Goal: Use online tool/utility: Utilize a website feature to perform a specific function

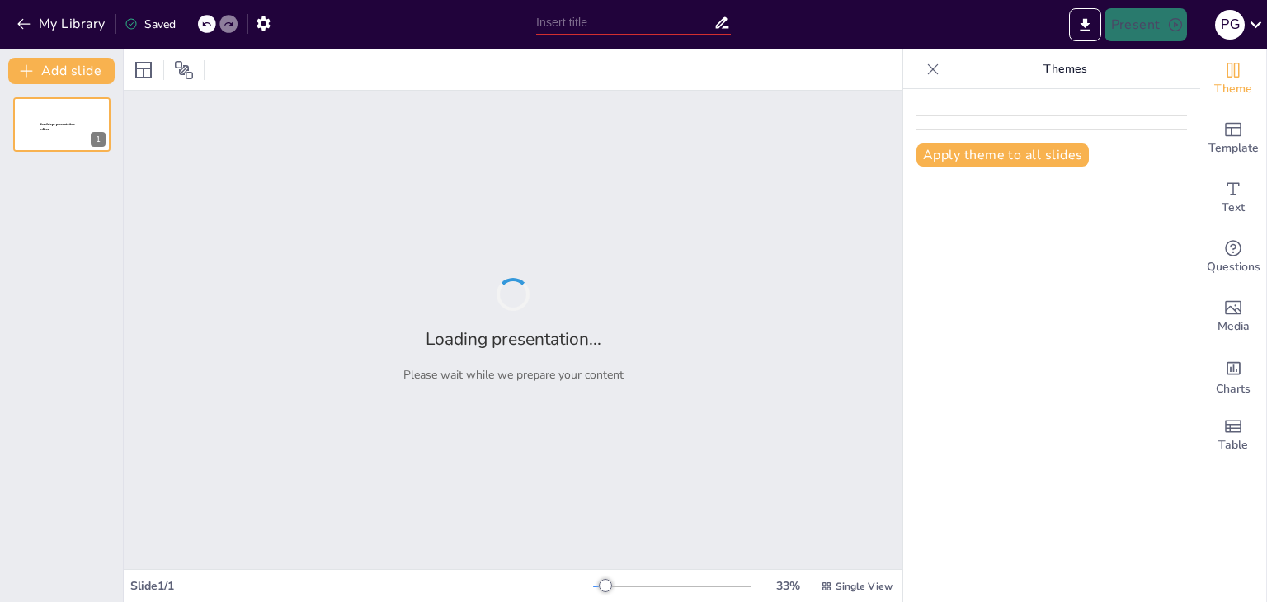
type input "Introducción a la Ecología y al Ambiente: Fundamentos básicos"
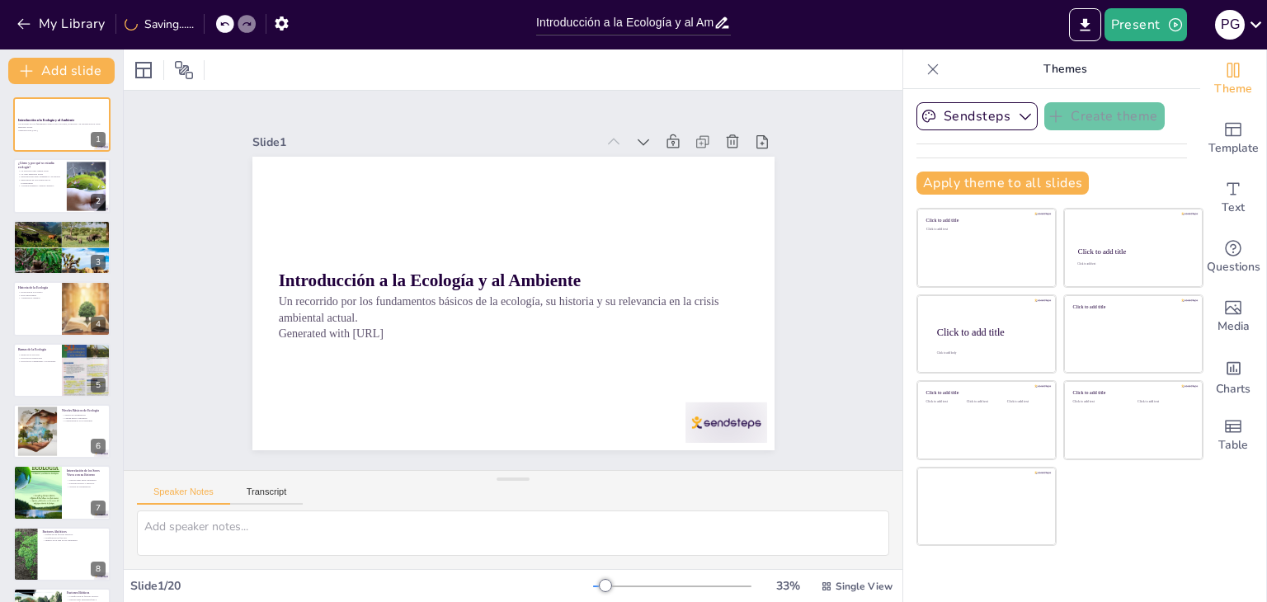
checkbox input "true"
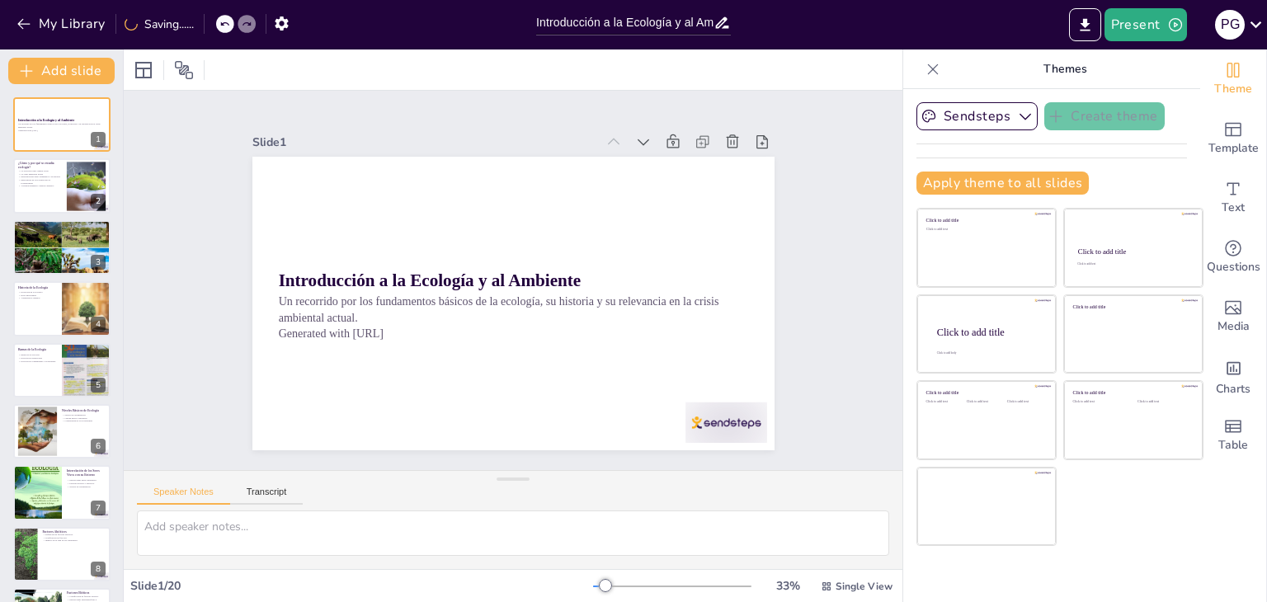
checkbox input "true"
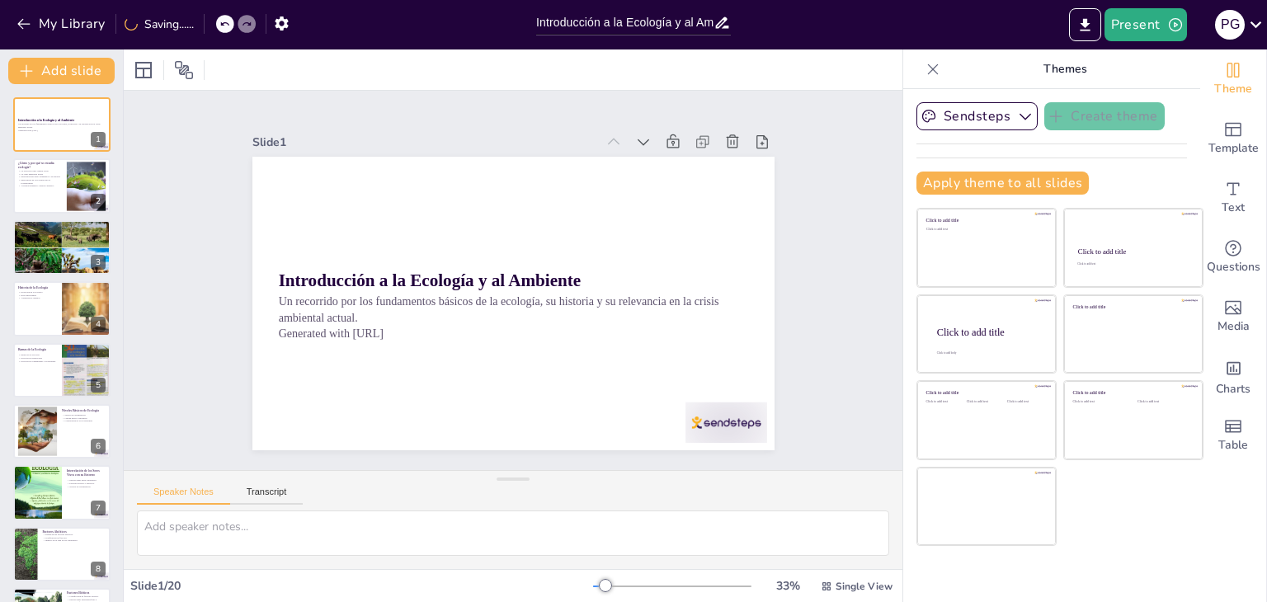
checkbox input "true"
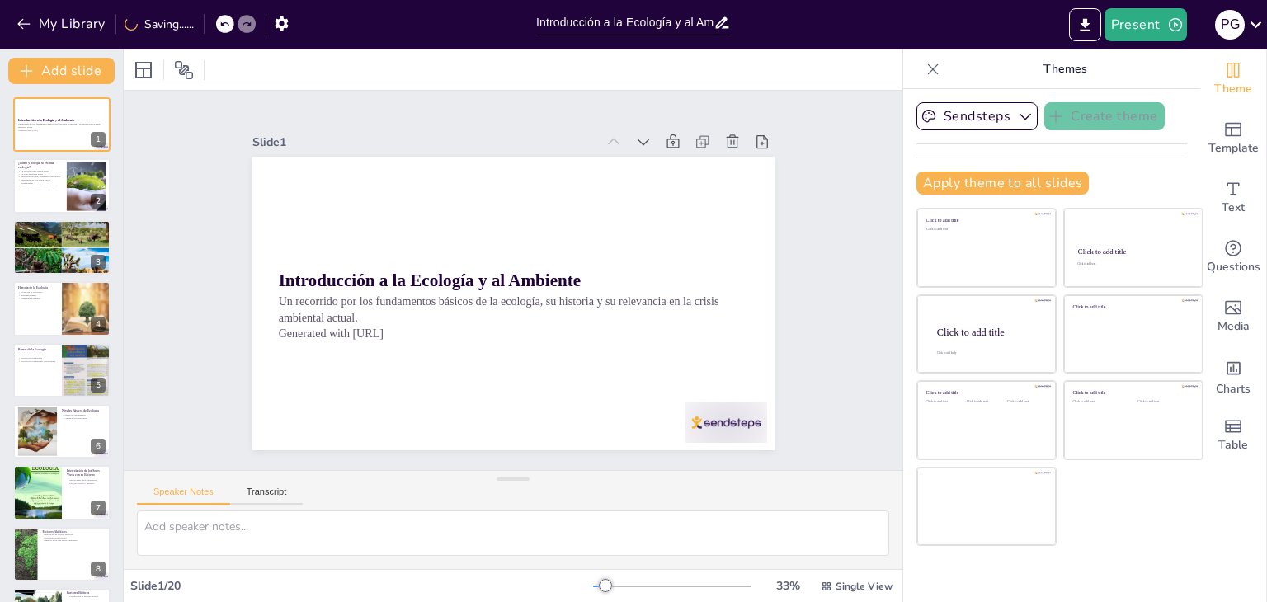
checkbox input "true"
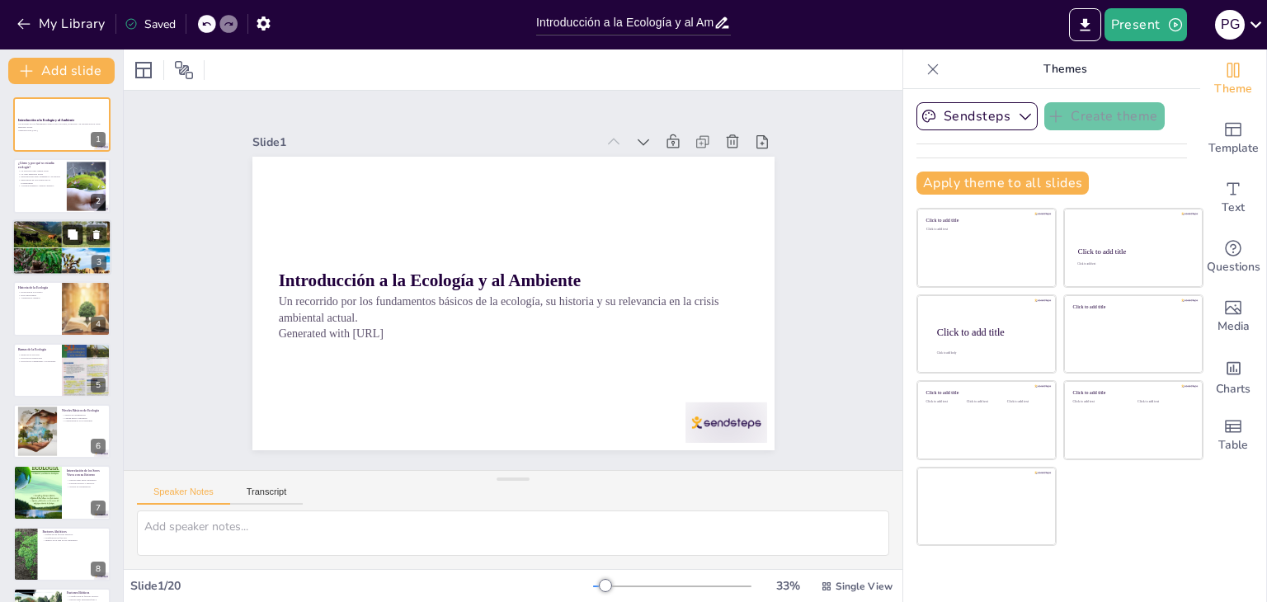
checkbox input "true"
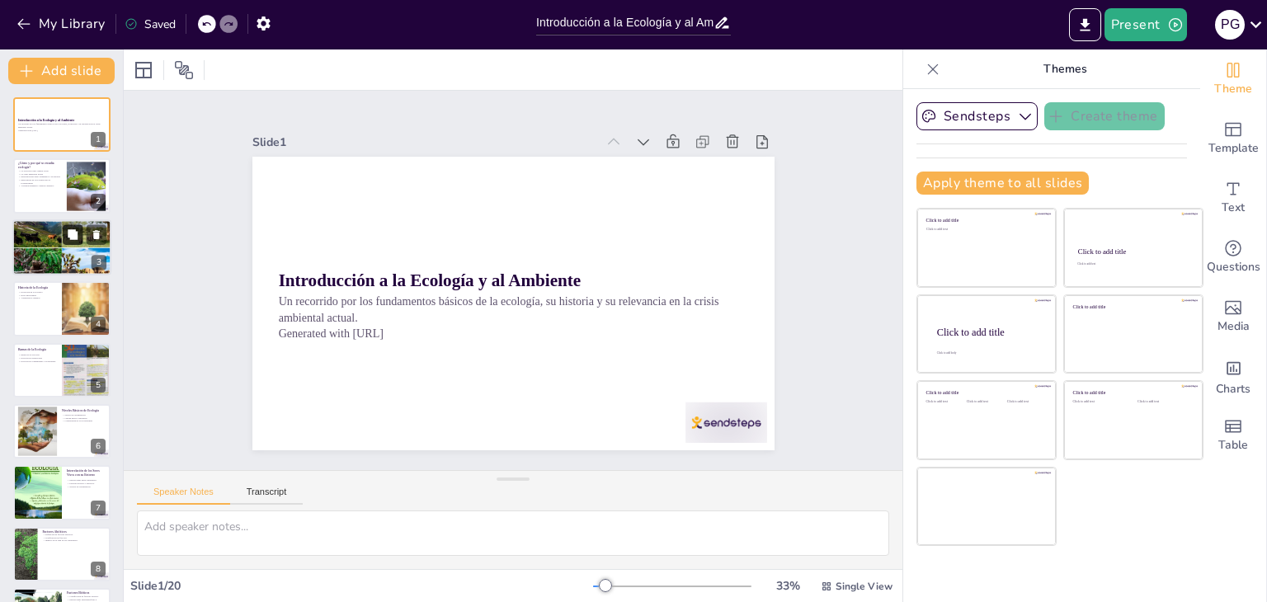
checkbox input "true"
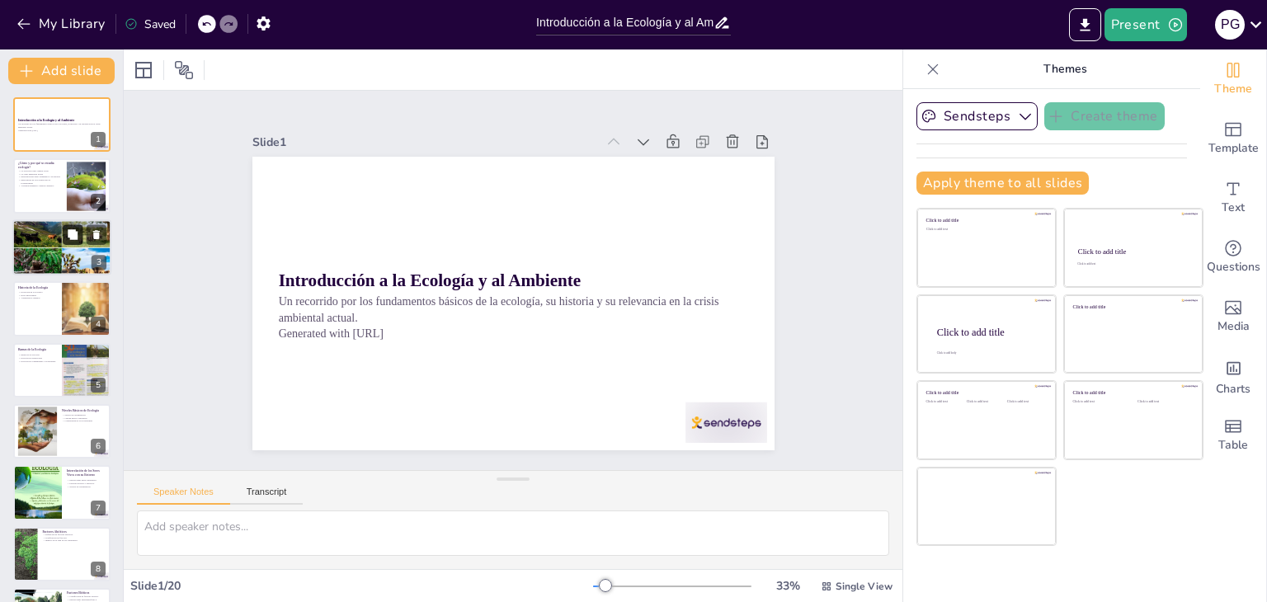
checkbox input "true"
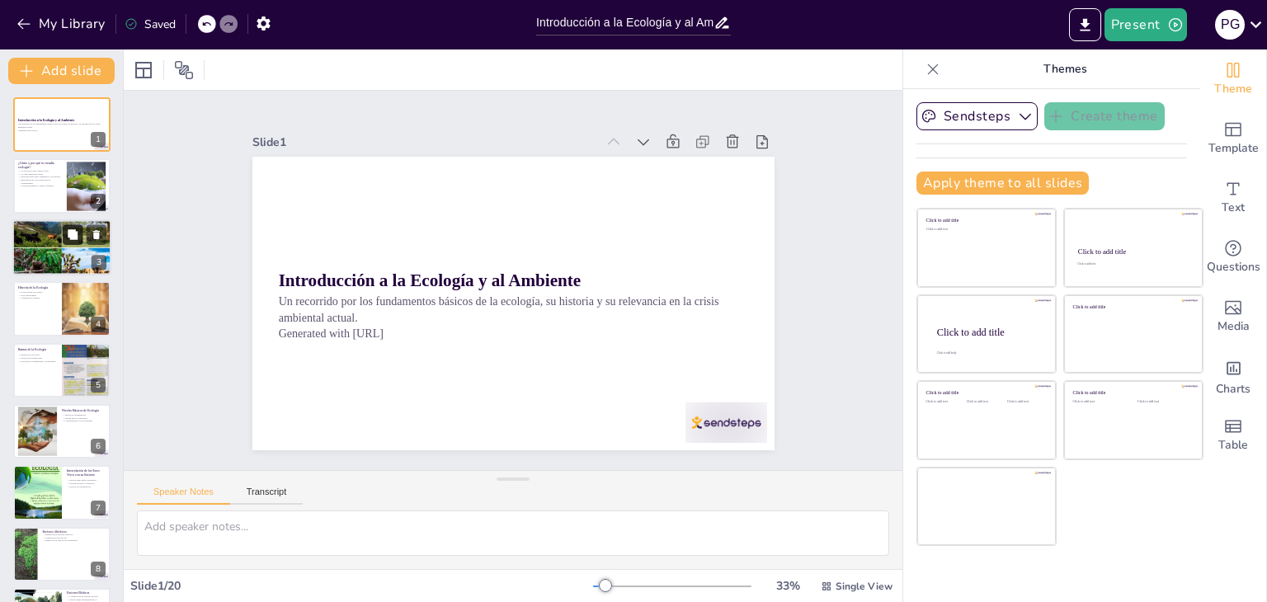
checkbox input "true"
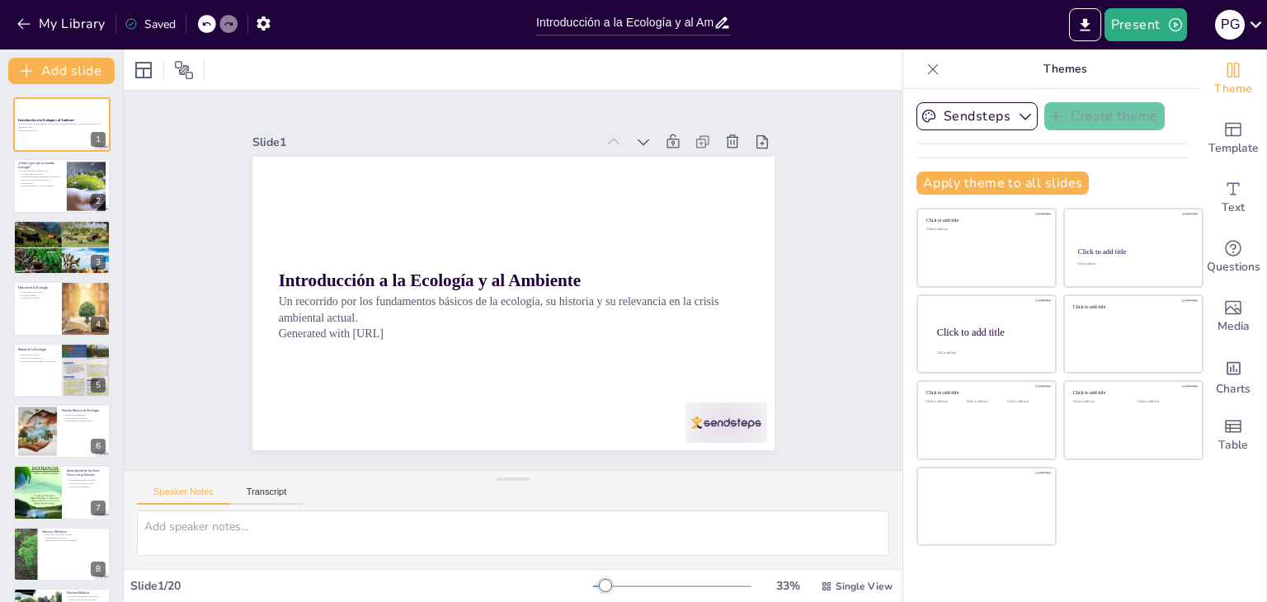
checkbox input "true"
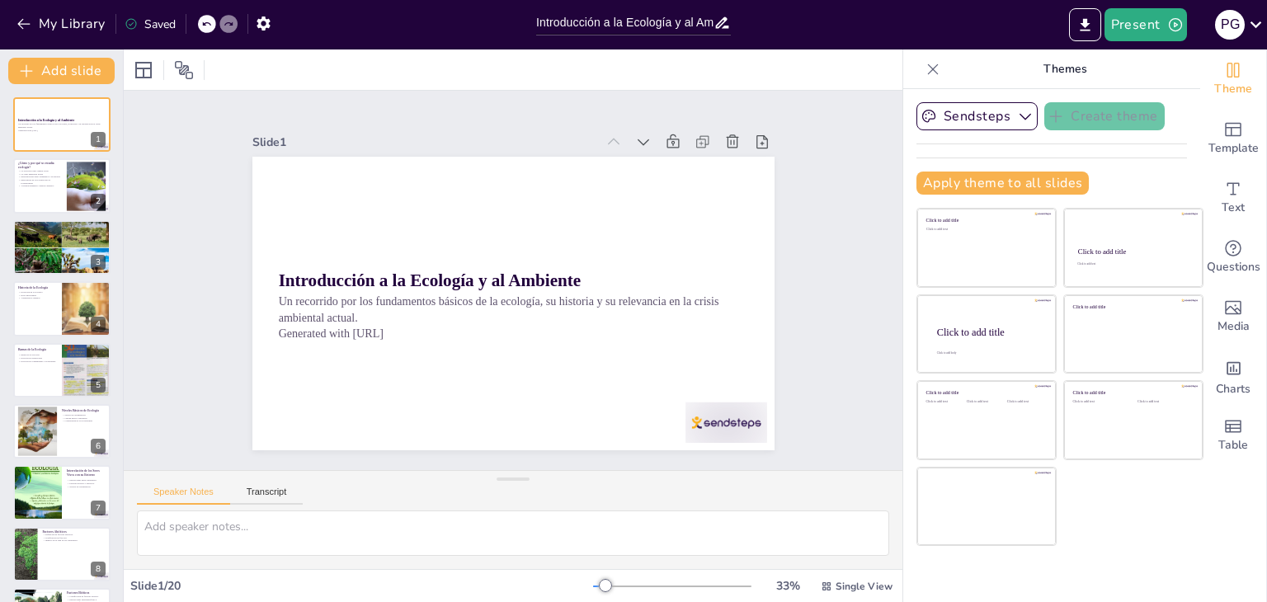
checkbox input "true"
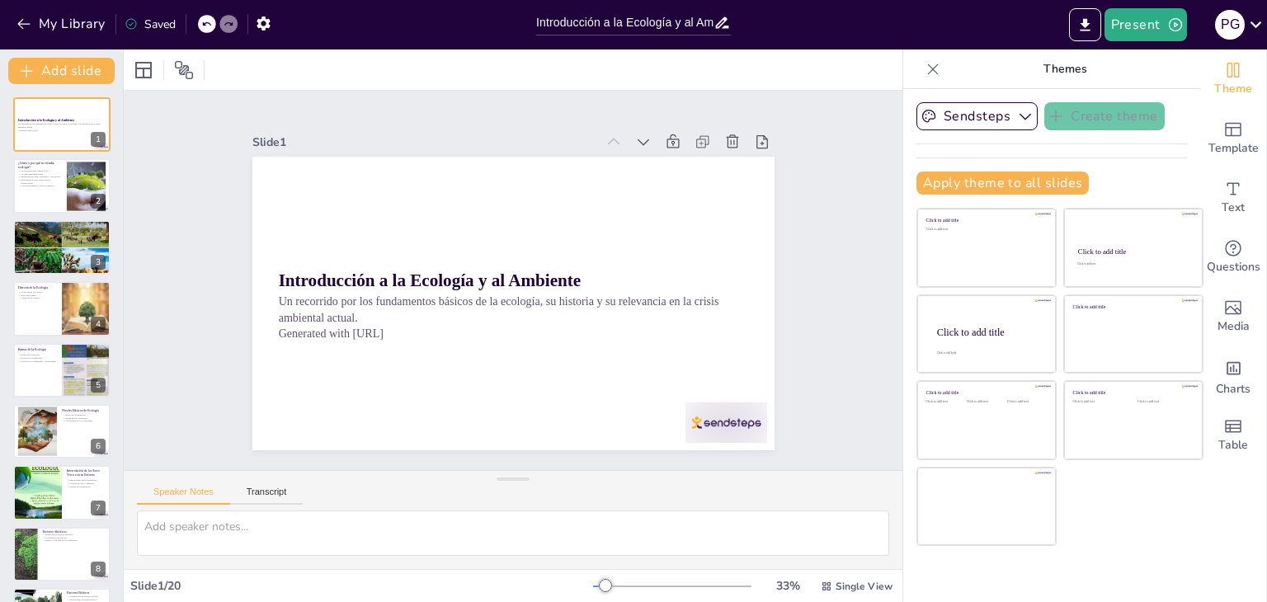
checkbox input "true"
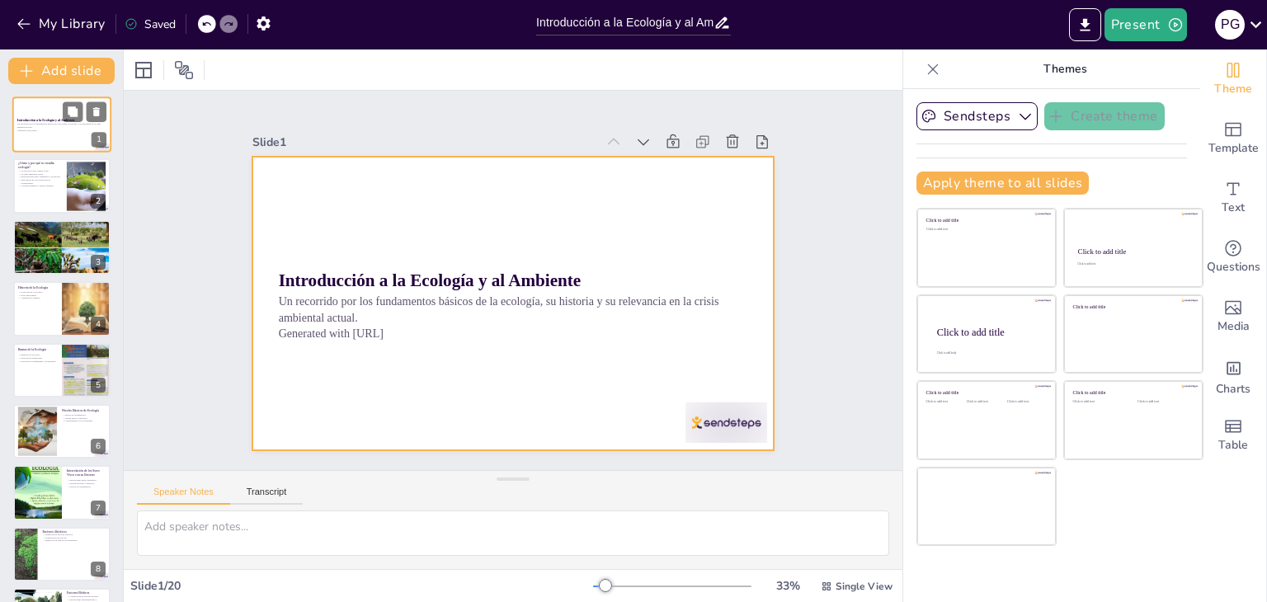
checkbox input "true"
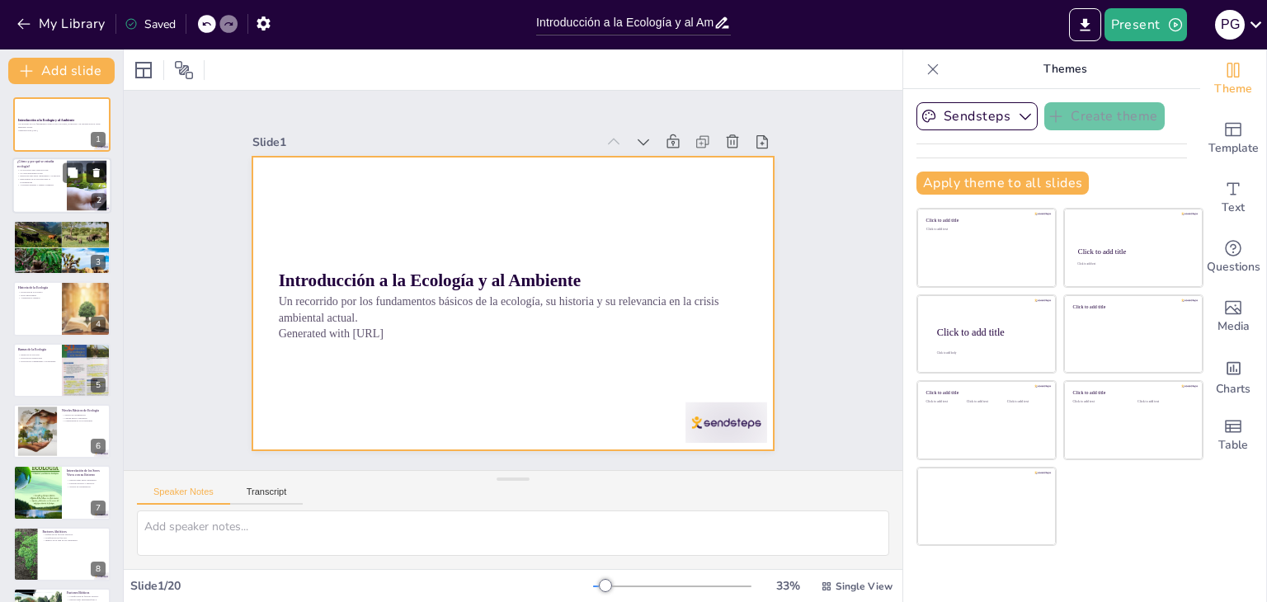
checkbox input "true"
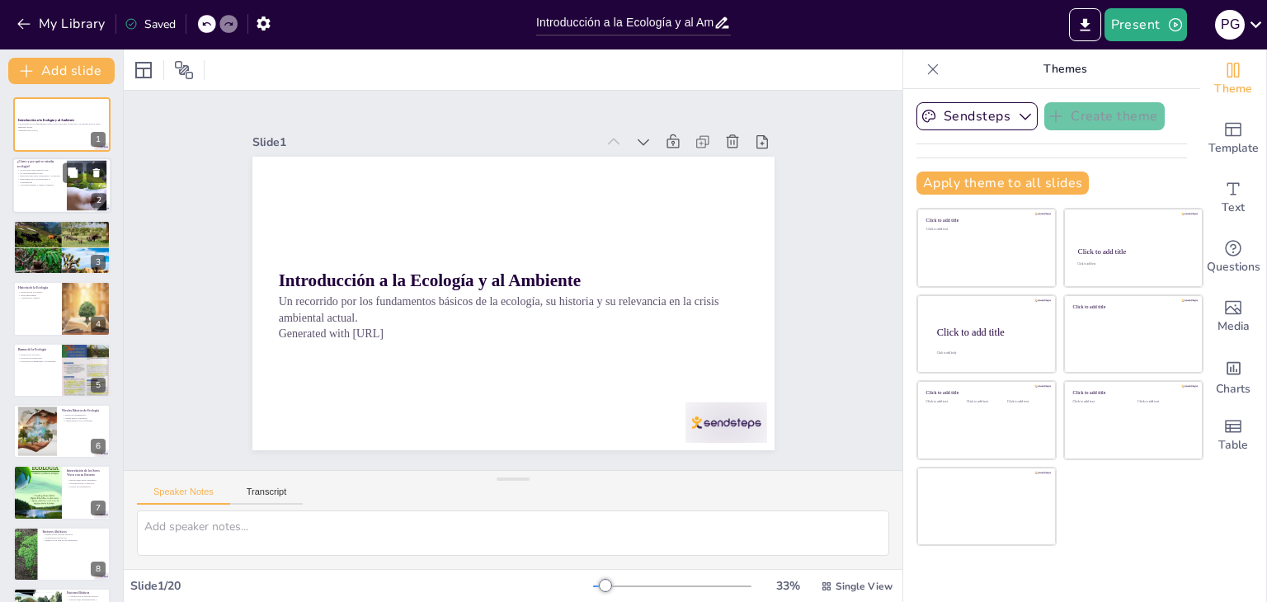
checkbox input "true"
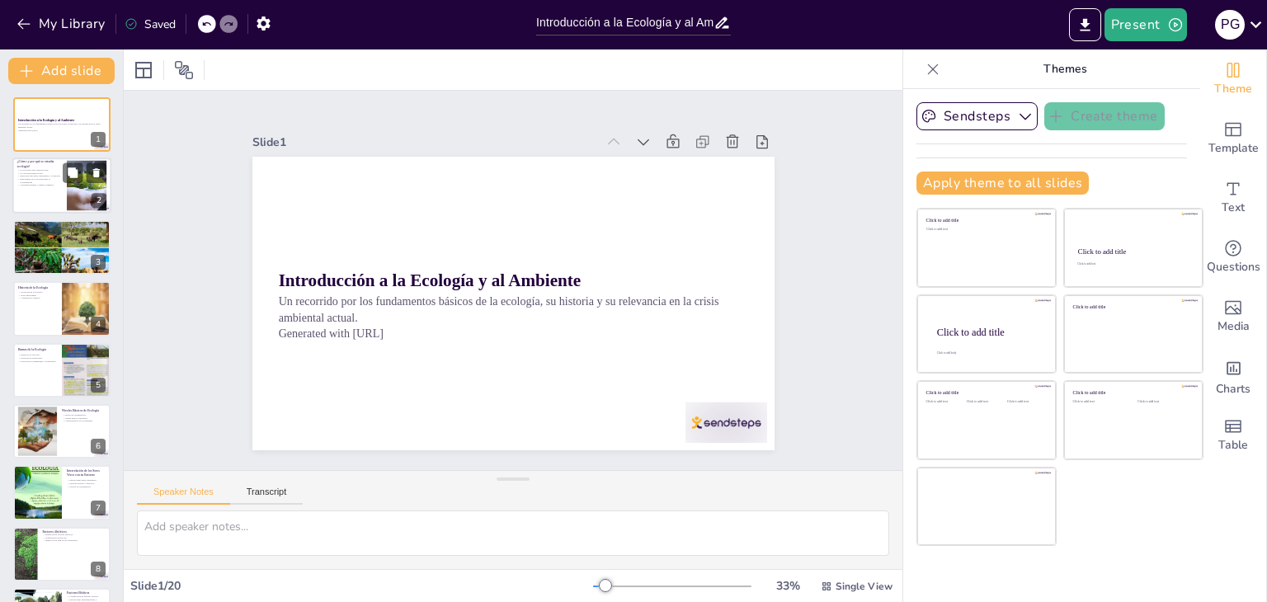
click at [76, 196] on div at bounding box center [86, 186] width 73 height 50
type textarea "Lo ipsumdol si ame consectetu adipiscingeli seddo ei te incidi utlaboreet, do m…"
checkbox input "true"
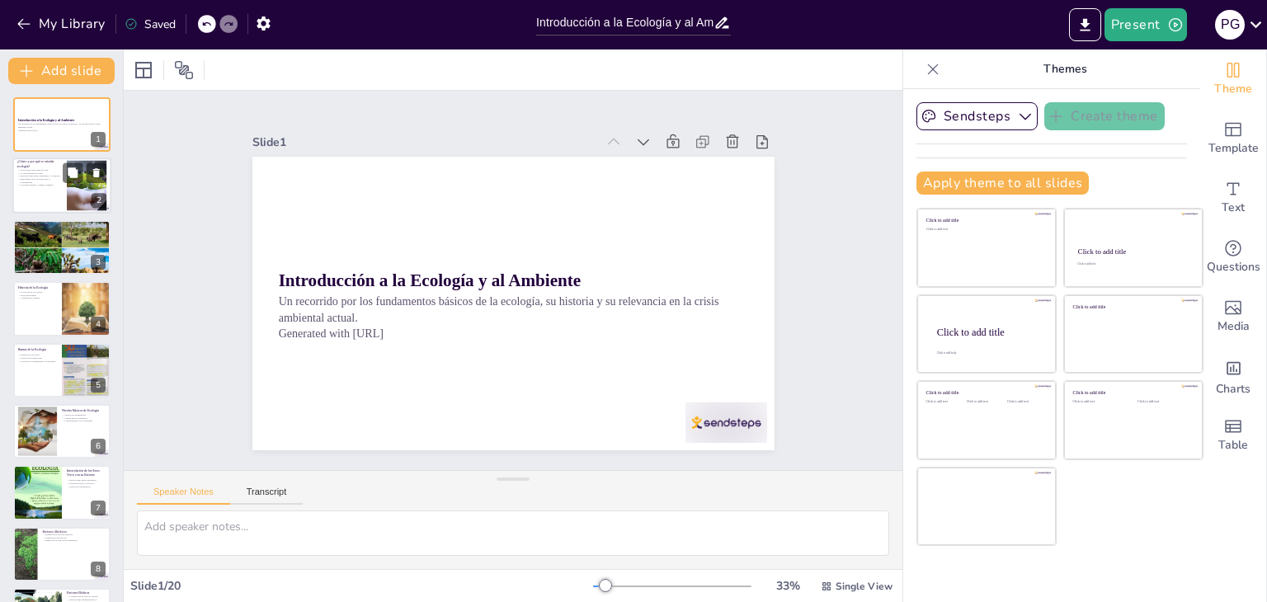
checkbox input "true"
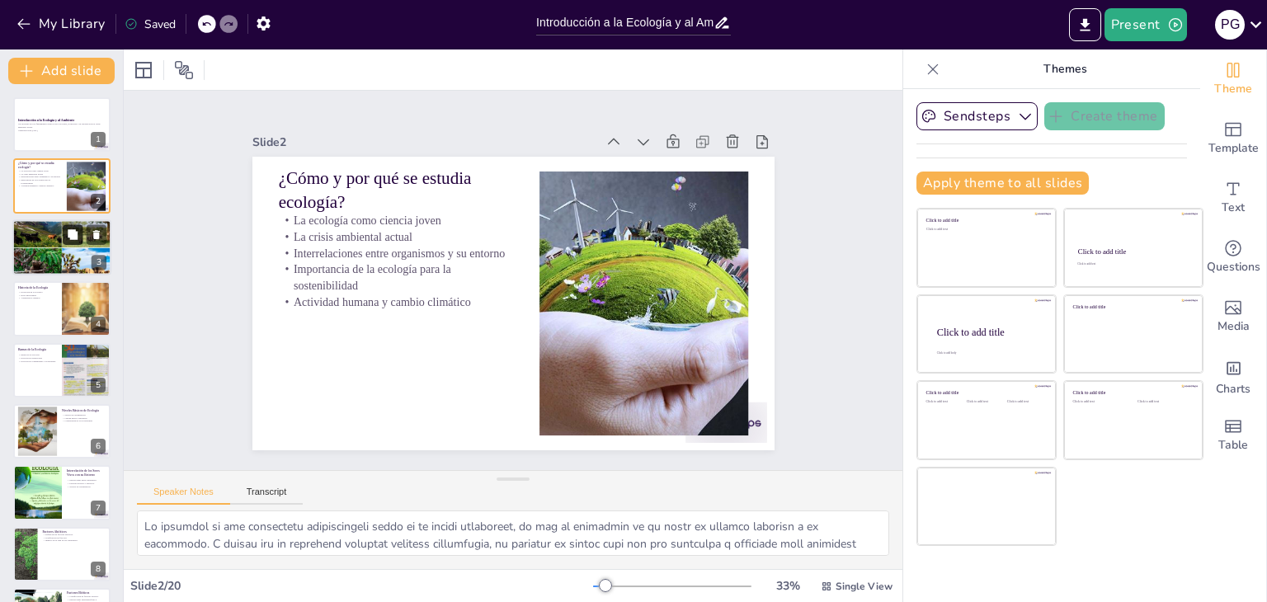
checkbox input "true"
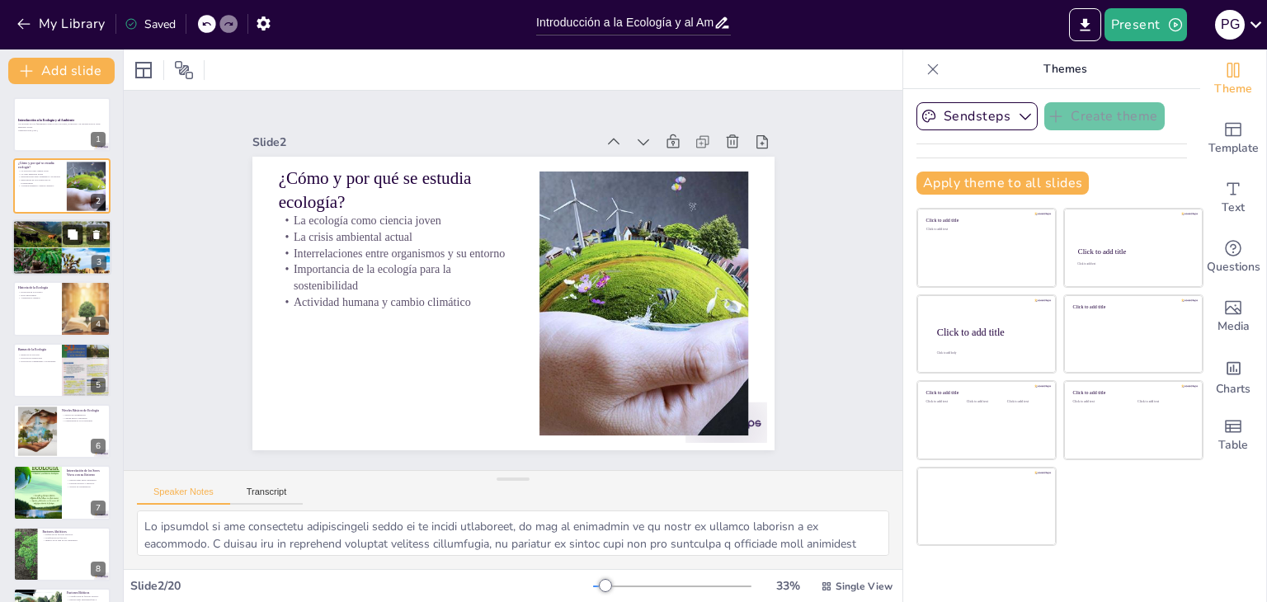
checkbox input "true"
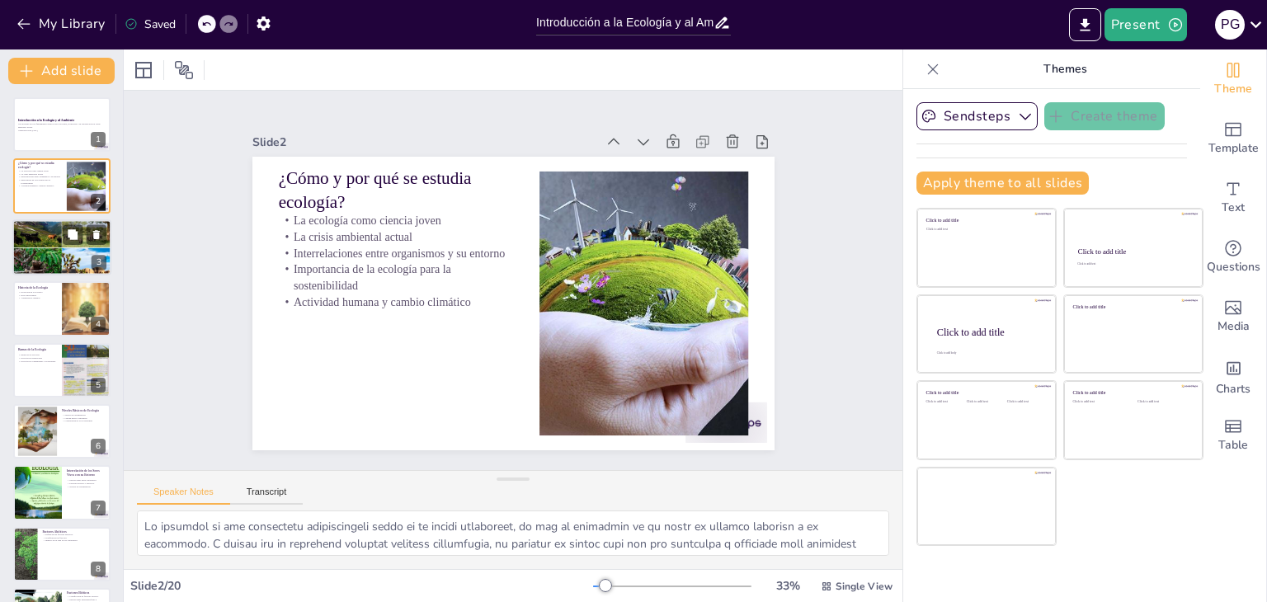
click at [63, 236] on div at bounding box center [85, 234] width 44 height 20
type textarea "La definición de ecología es fundamental para entender su propósito y alcance. …"
checkbox input "true"
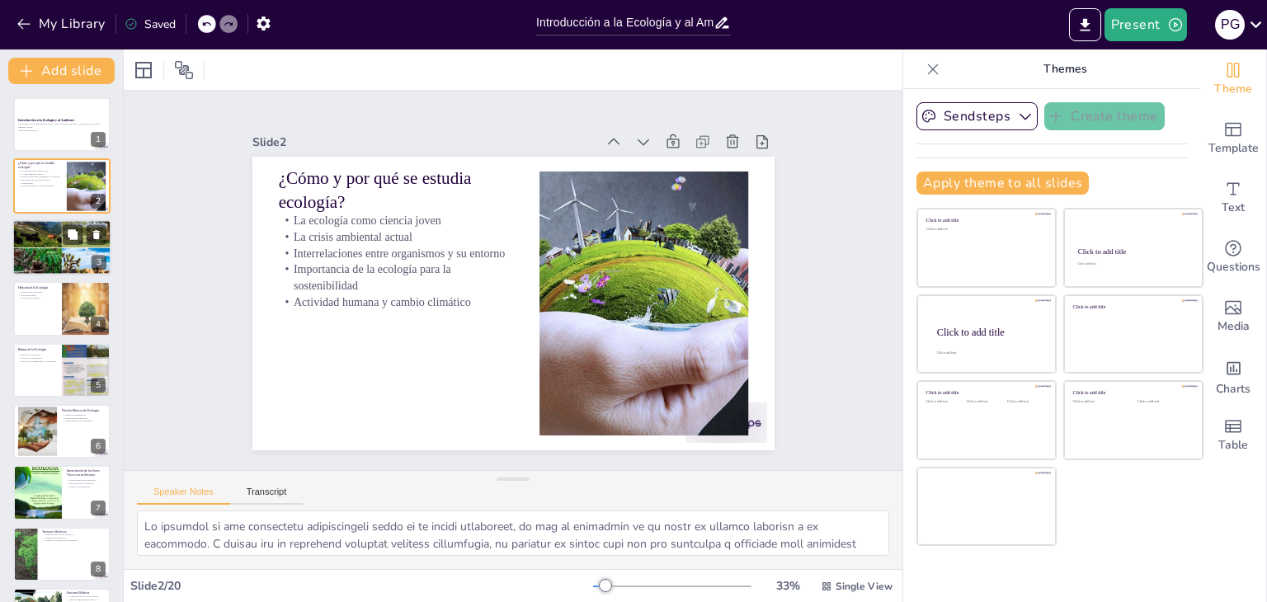
checkbox input "true"
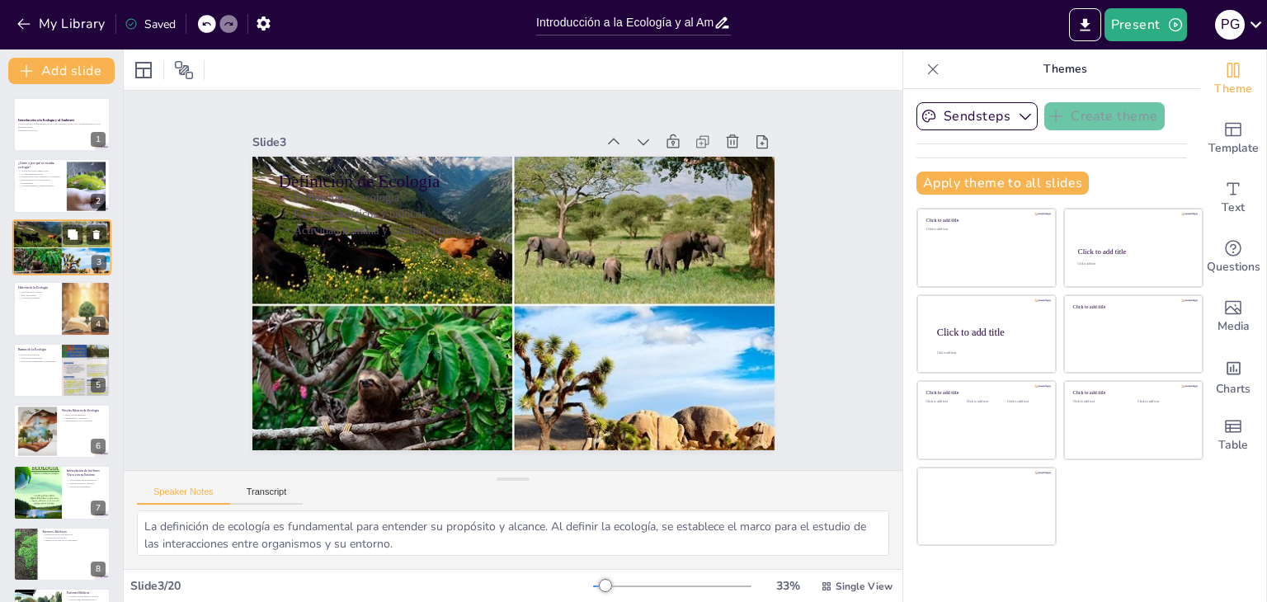
checkbox input "true"
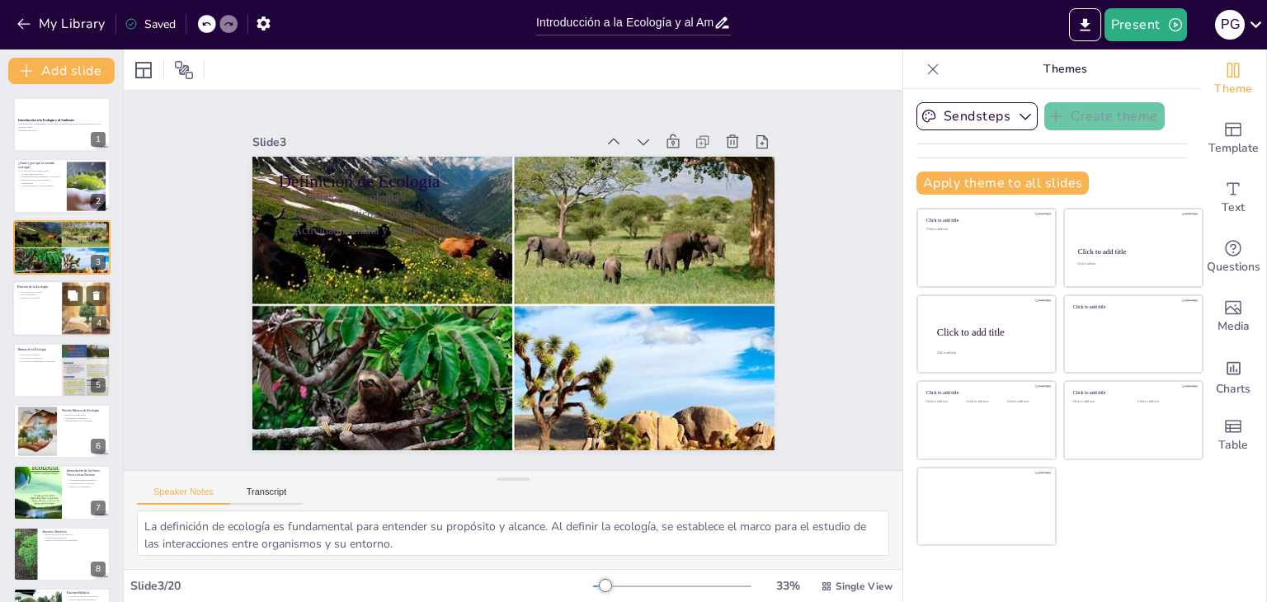
checkbox input "true"
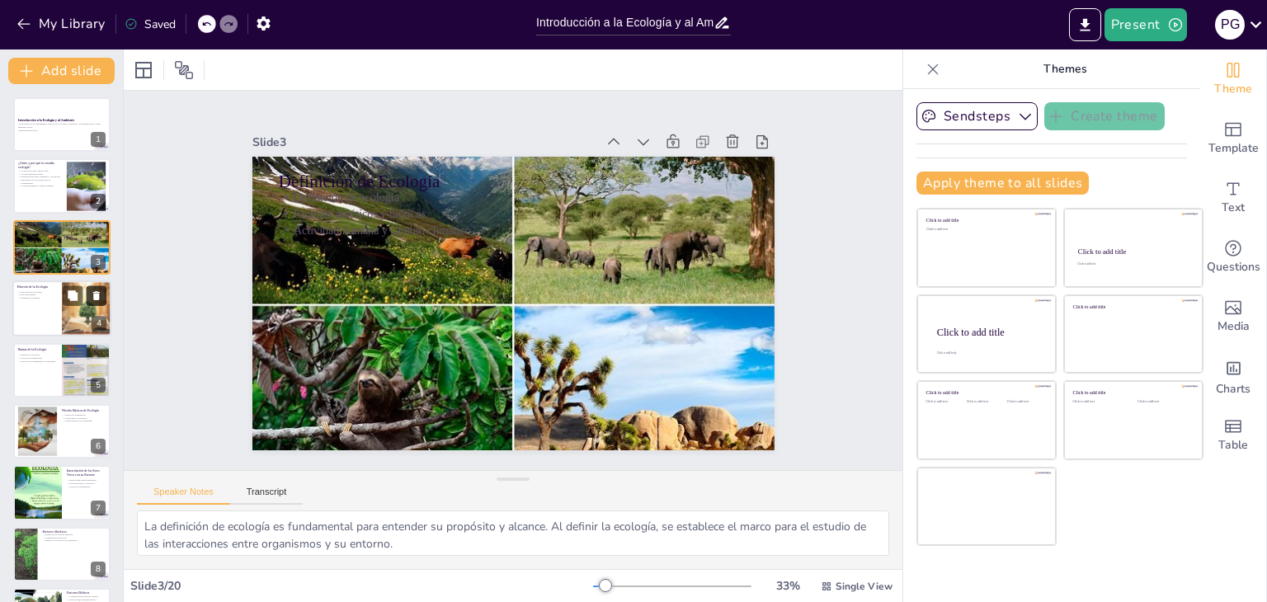
checkbox input "true"
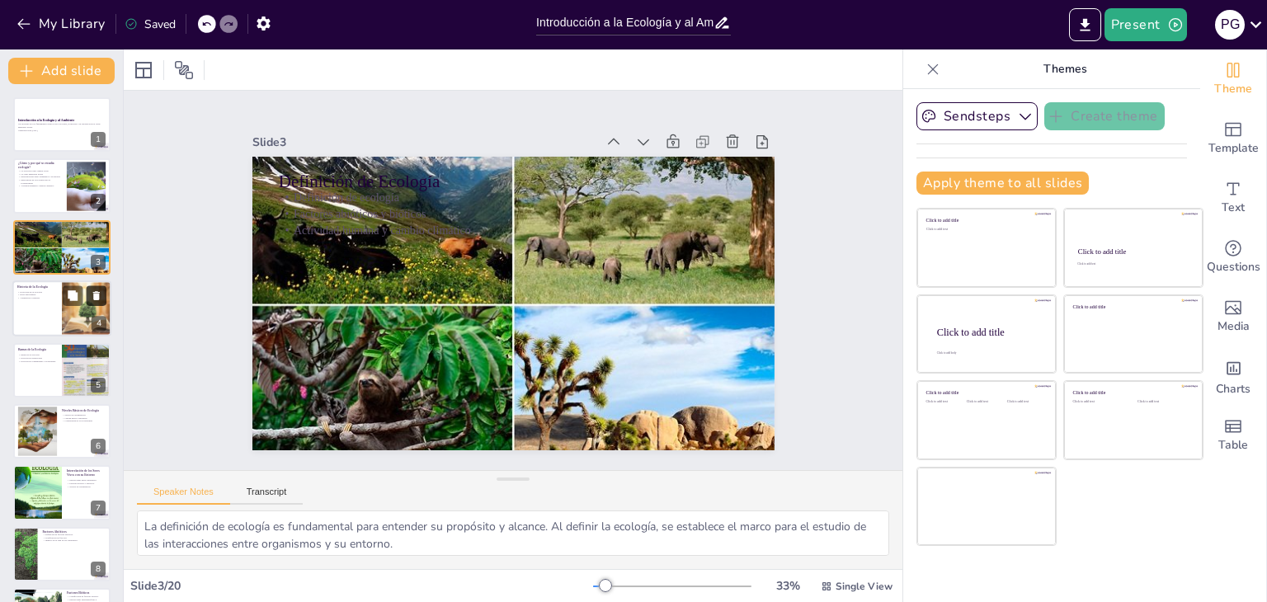
checkbox input "true"
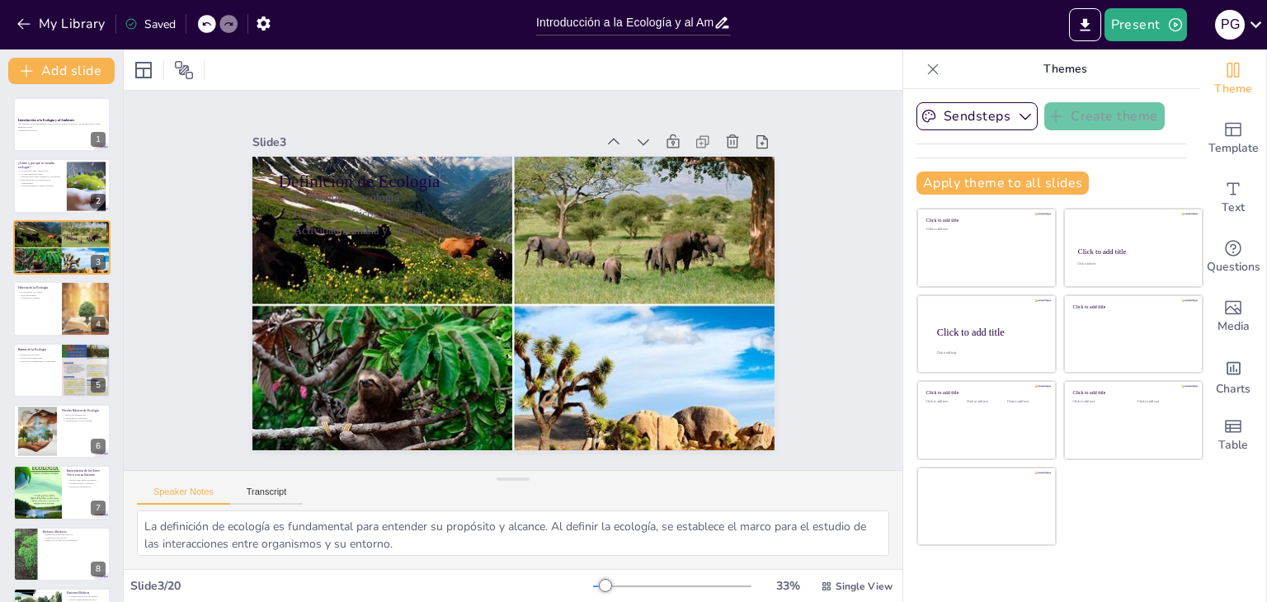
checkbox input "true"
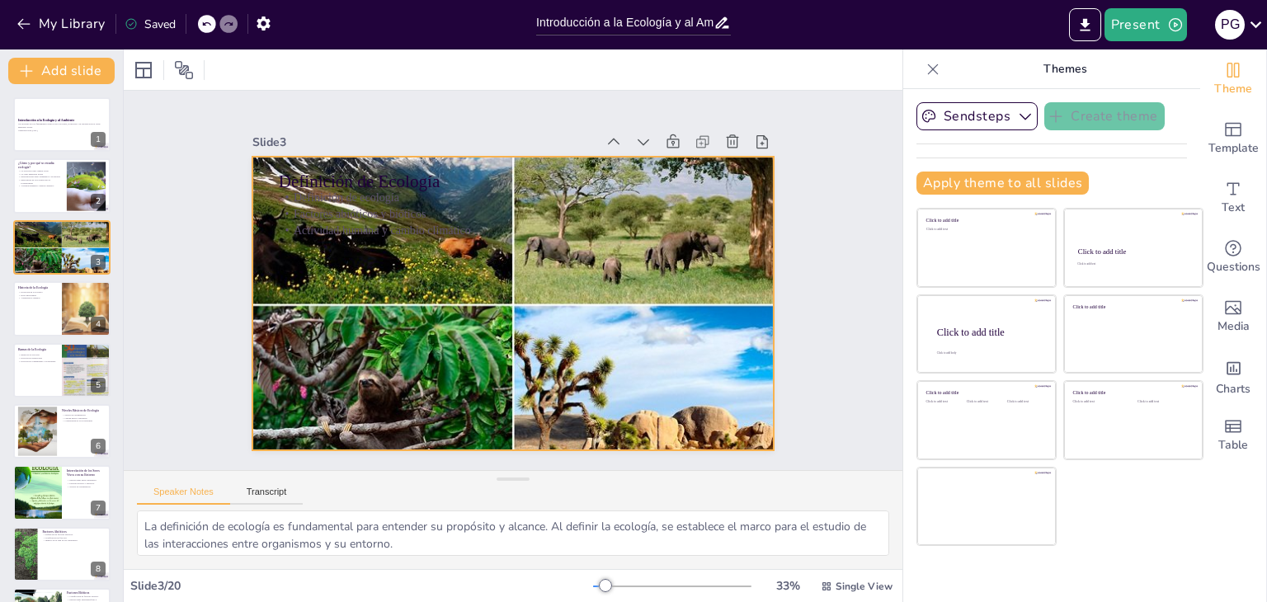
checkbox input "true"
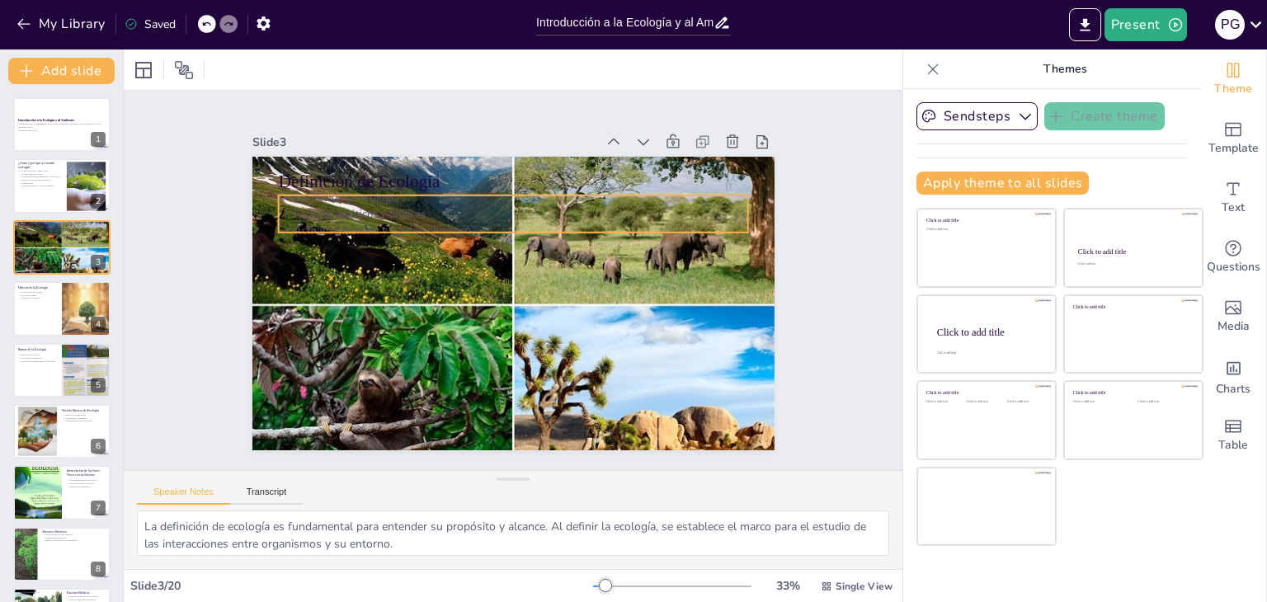
checkbox input "true"
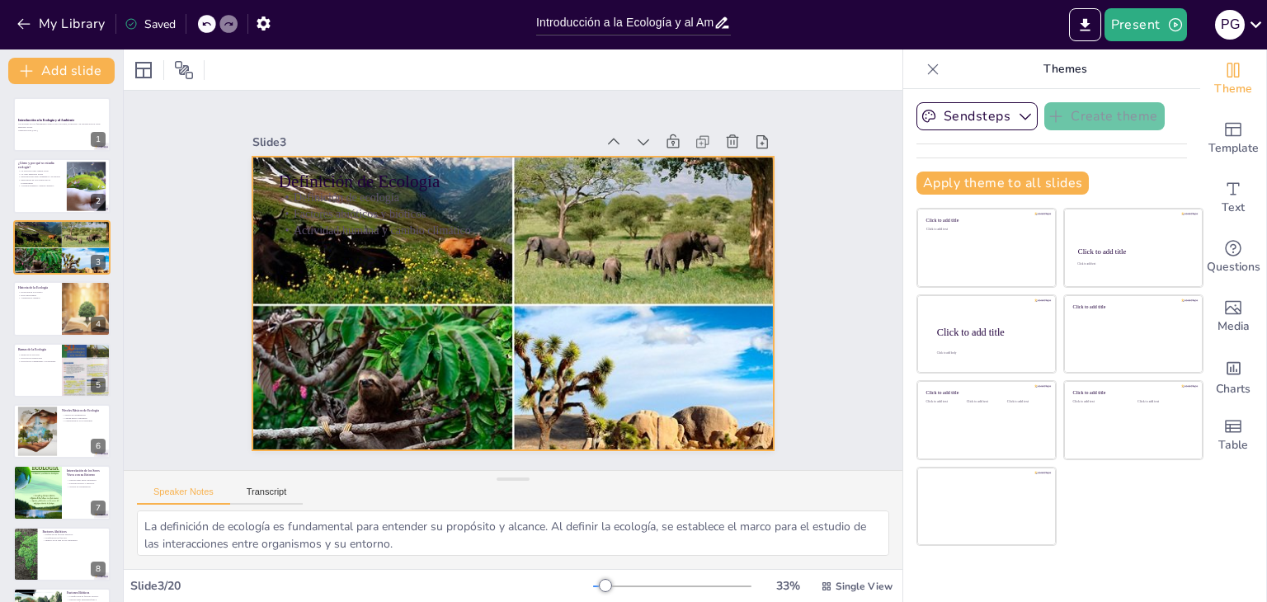
checkbox input "true"
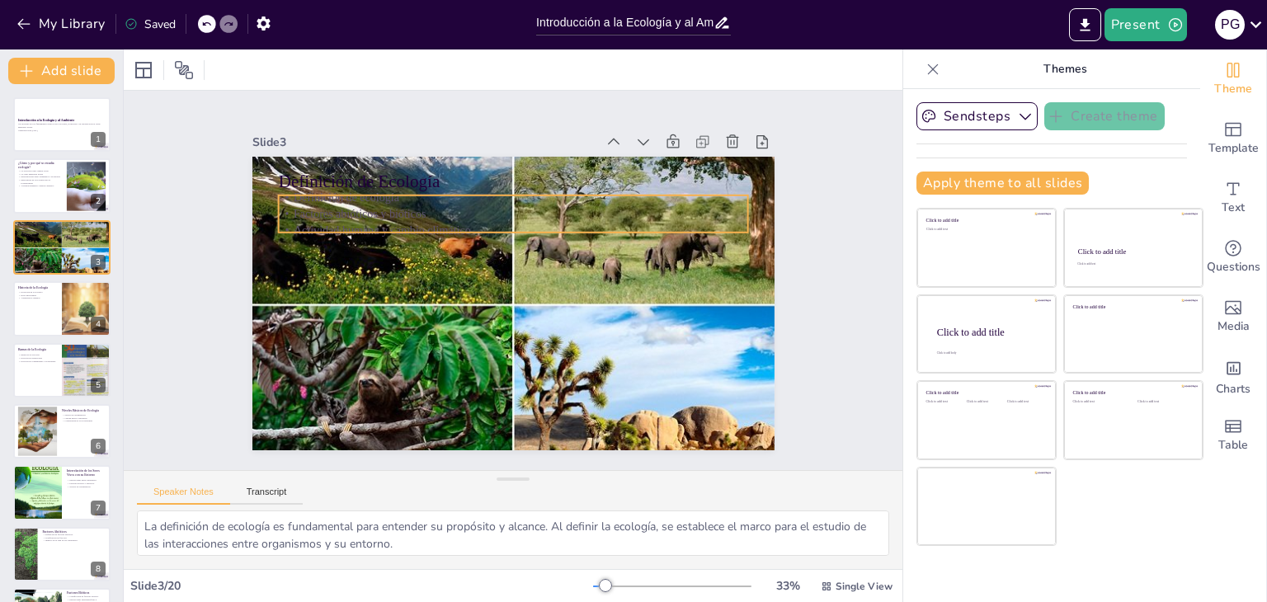
checkbox input "true"
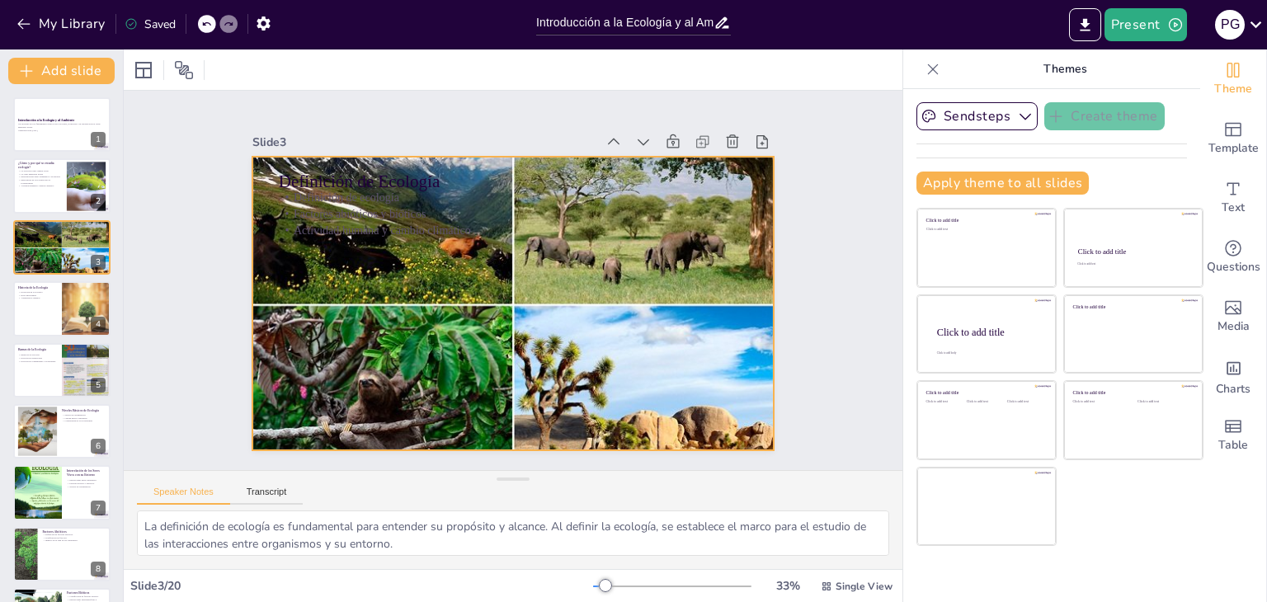
checkbox input "true"
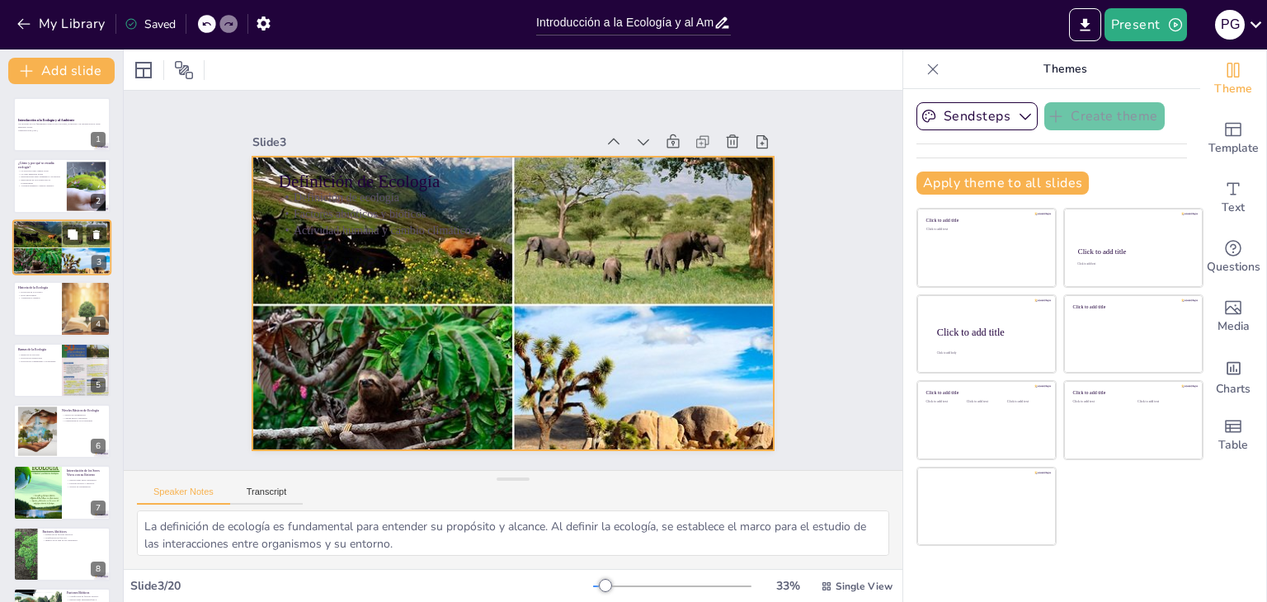
checkbox input "true"
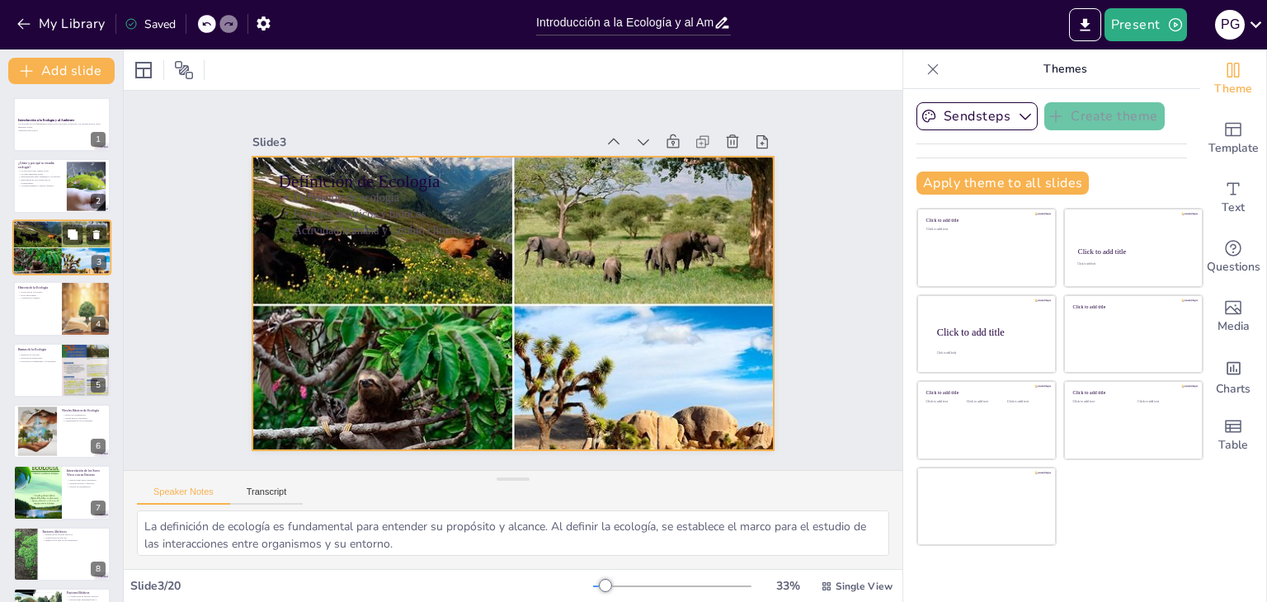
checkbox input "true"
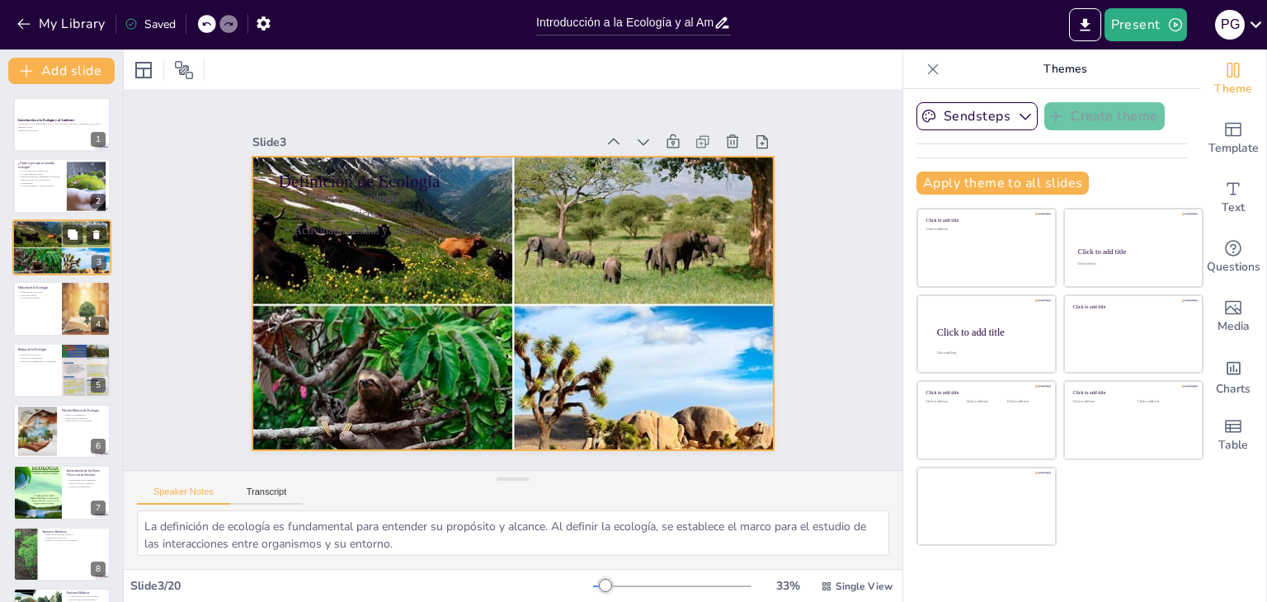
checkbox input "true"
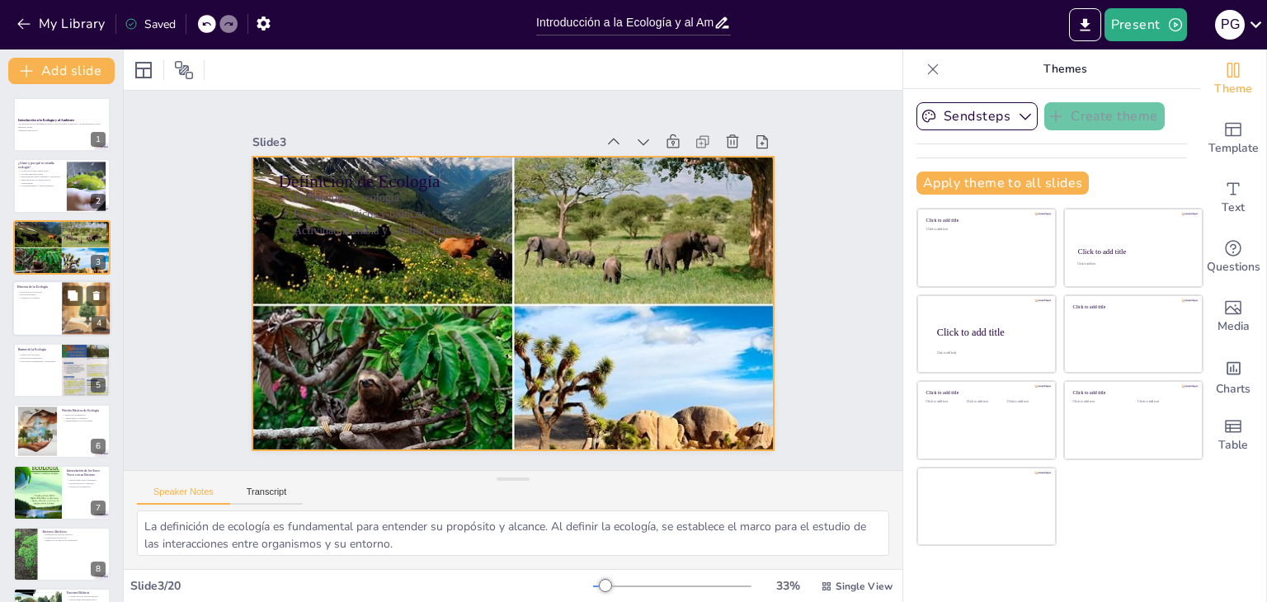
checkbox input "true"
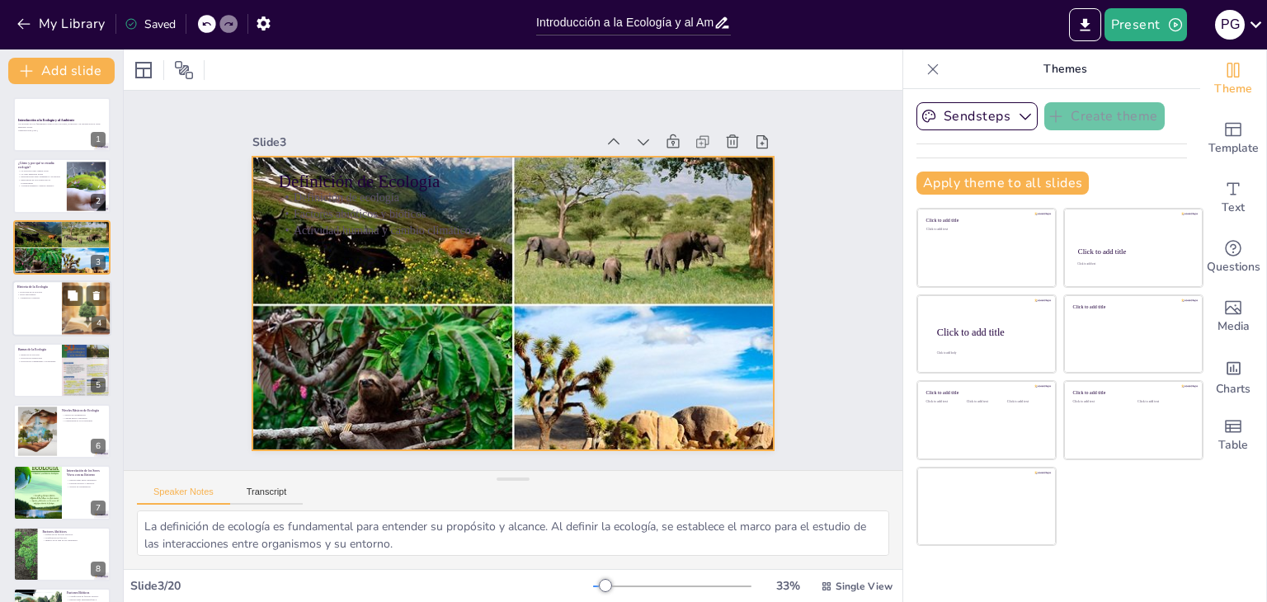
checkbox input "true"
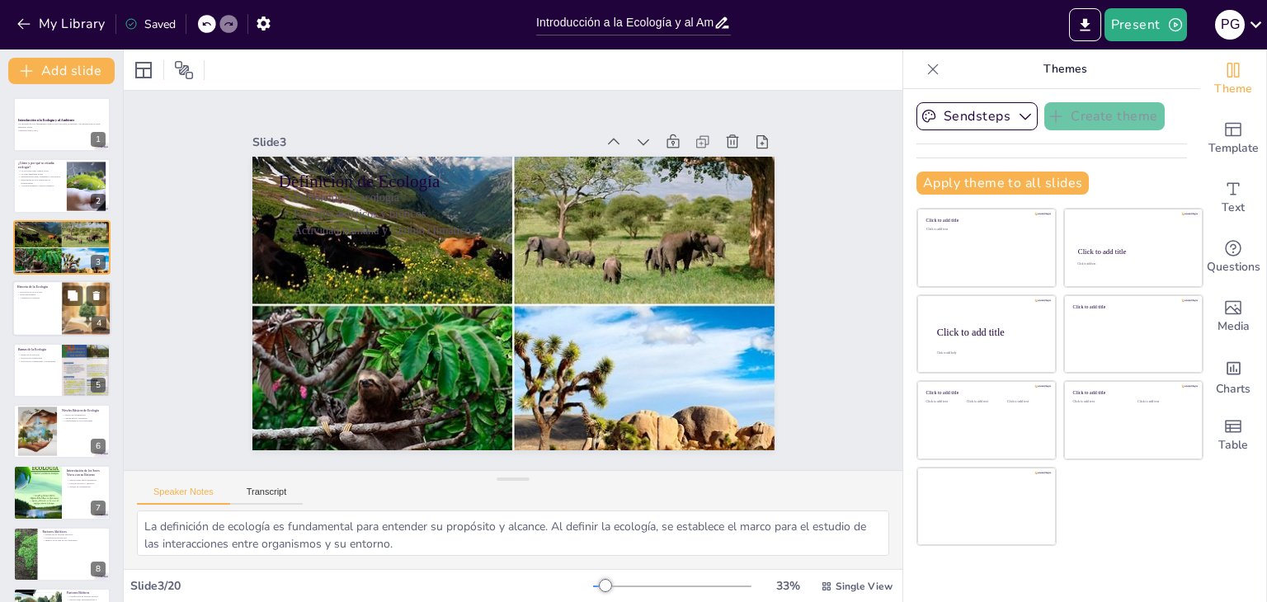
checkbox input "true"
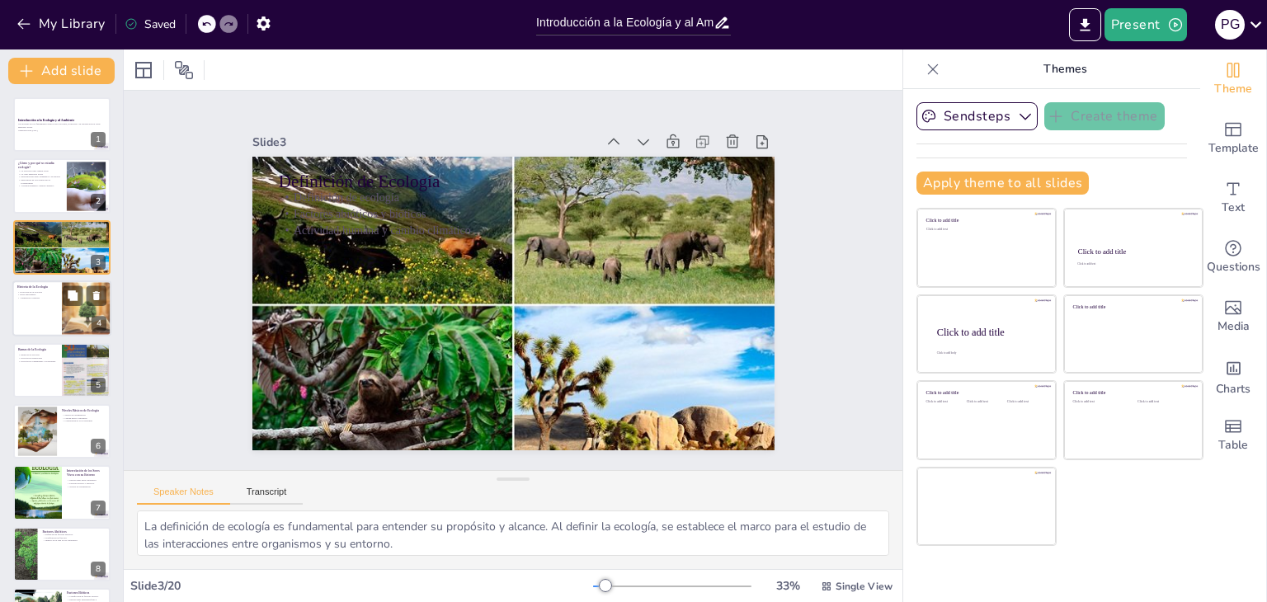
checkbox input "true"
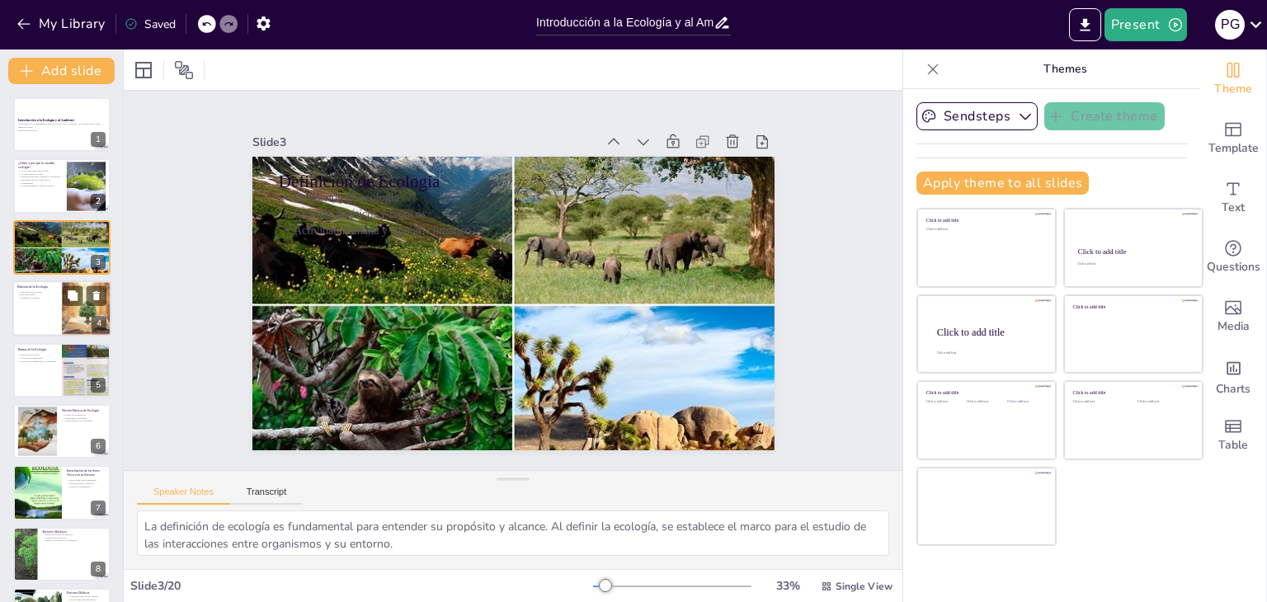
checkbox input "true"
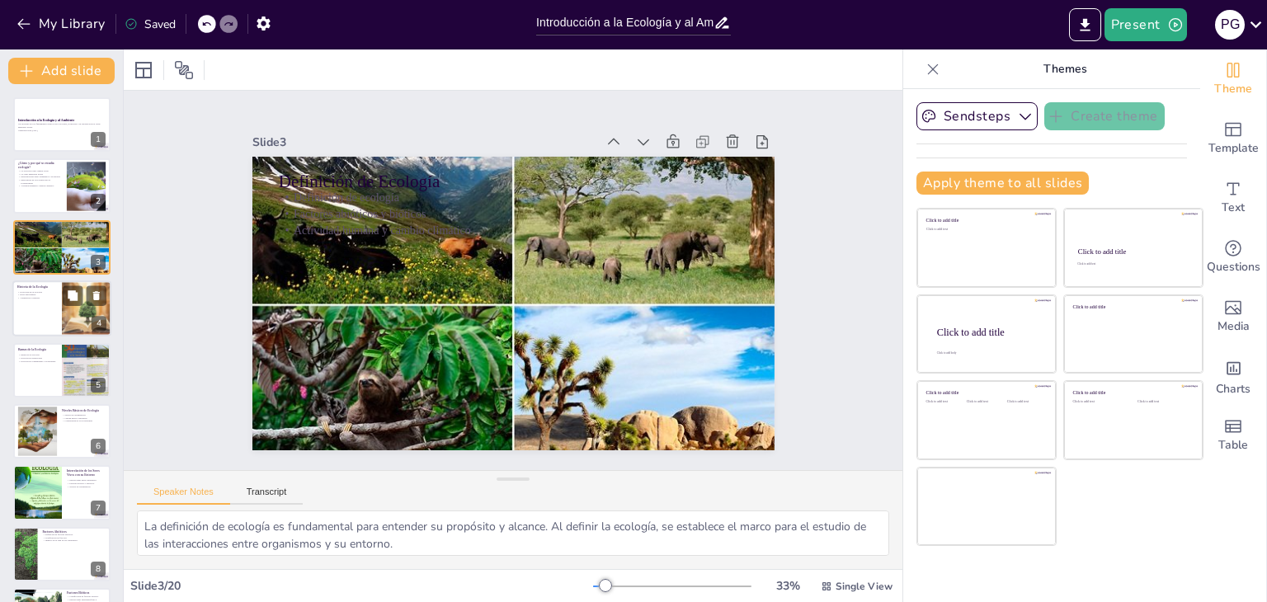
click at [39, 303] on div at bounding box center [61, 308] width 99 height 56
type textarea "La evolución de la ecología es un proceso continuo que refleja el desarrollo de…"
checkbox input "true"
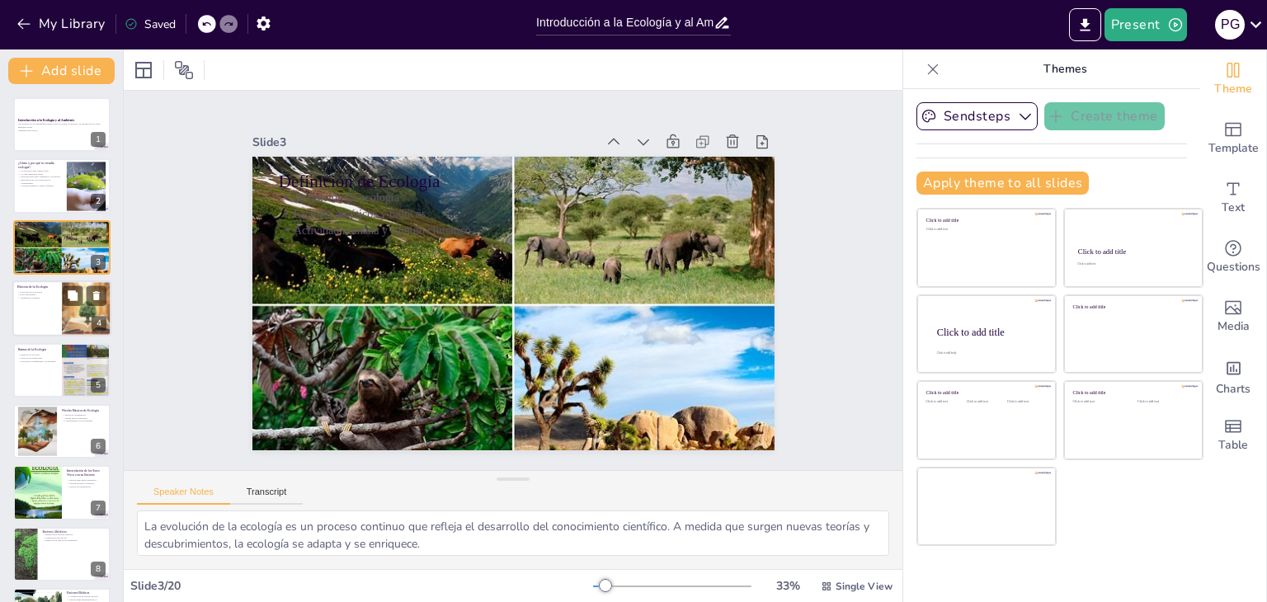
checkbox input "true"
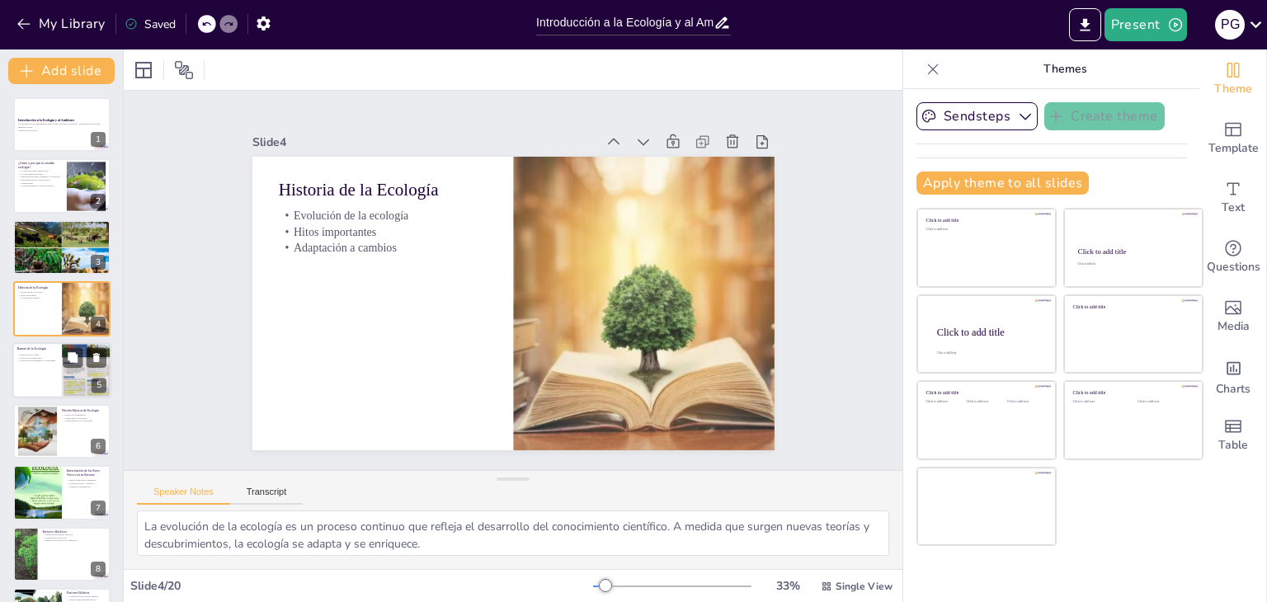
checkbox input "true"
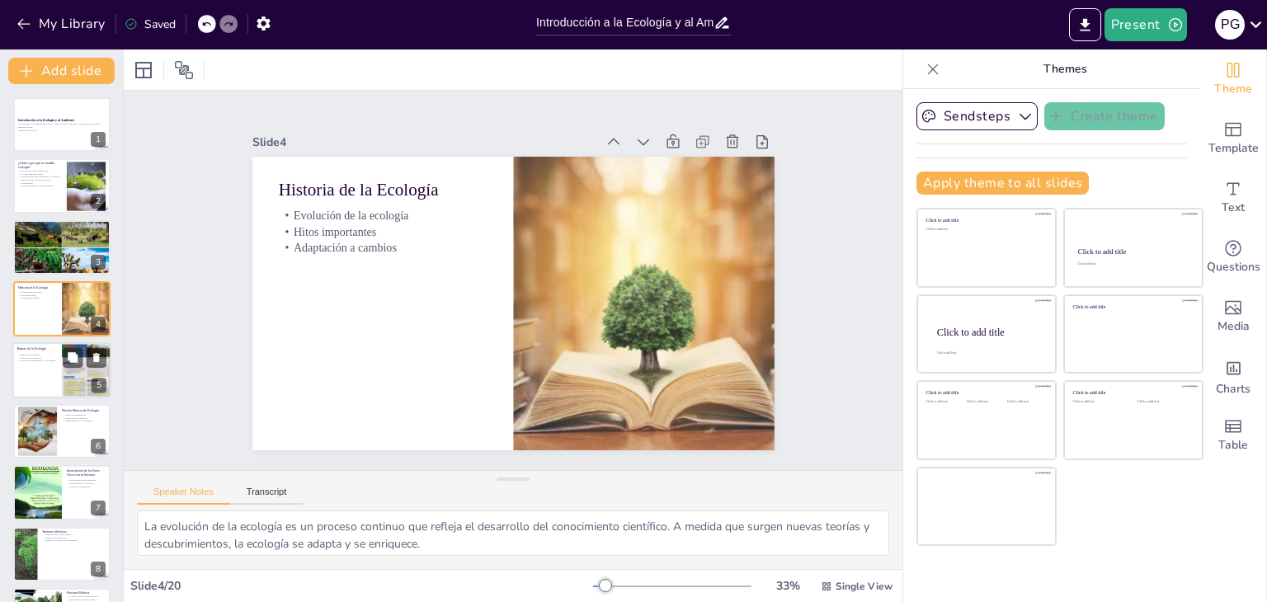
checkbox input "true"
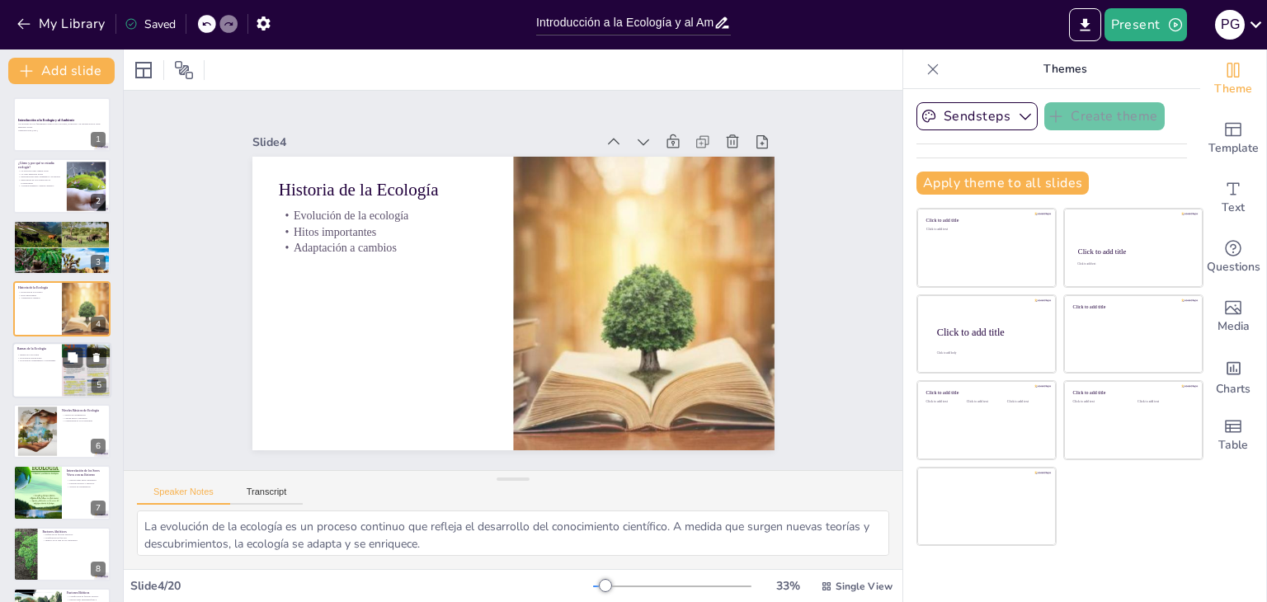
checkbox input "true"
click at [49, 362] on div at bounding box center [61, 370] width 99 height 56
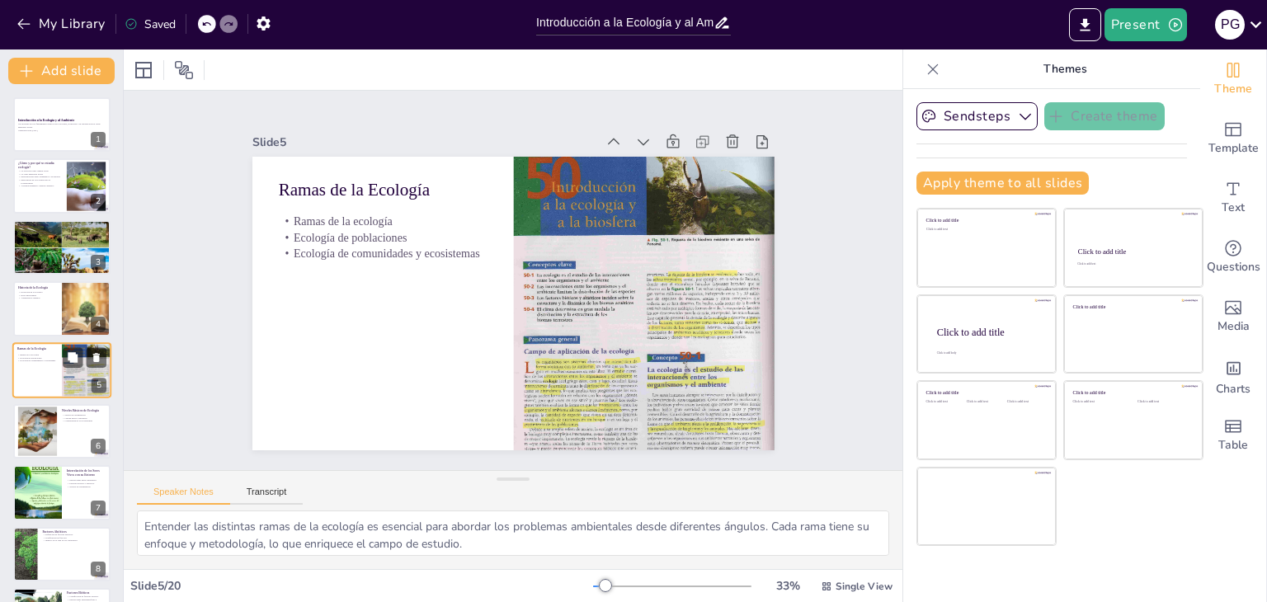
scroll to position [26, 0]
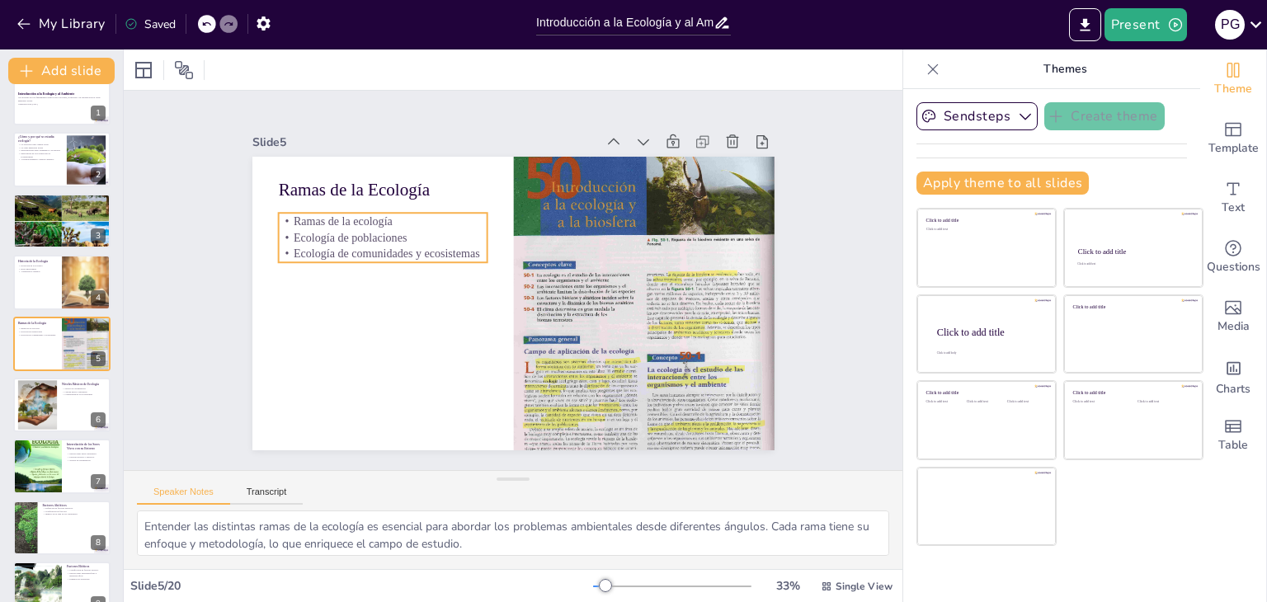
click at [340, 222] on p "Ramas de la ecología" at bounding box center [390, 208] width 210 height 38
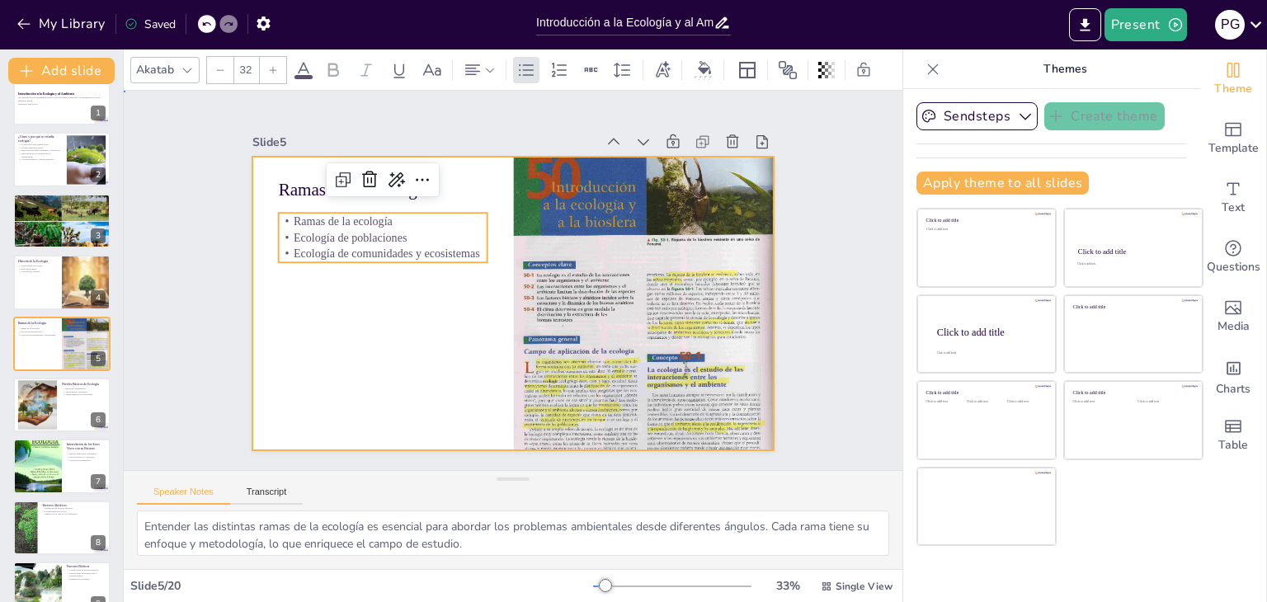
click at [346, 307] on div at bounding box center [511, 303] width 550 height 346
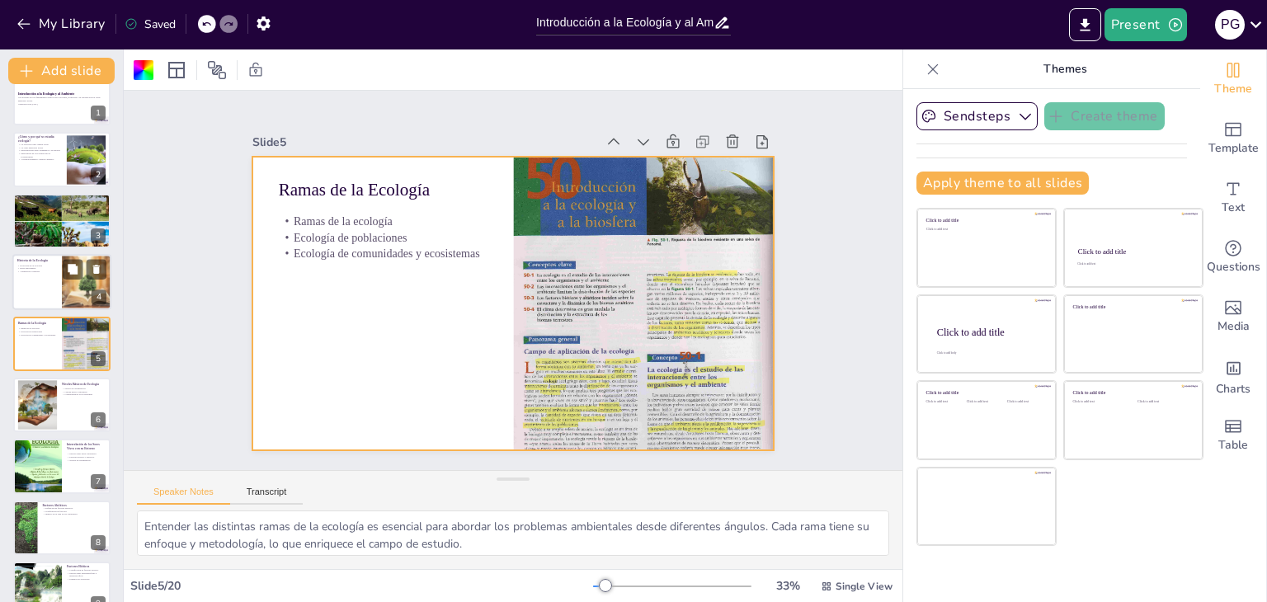
click at [70, 296] on div at bounding box center [87, 282] width 56 height 56
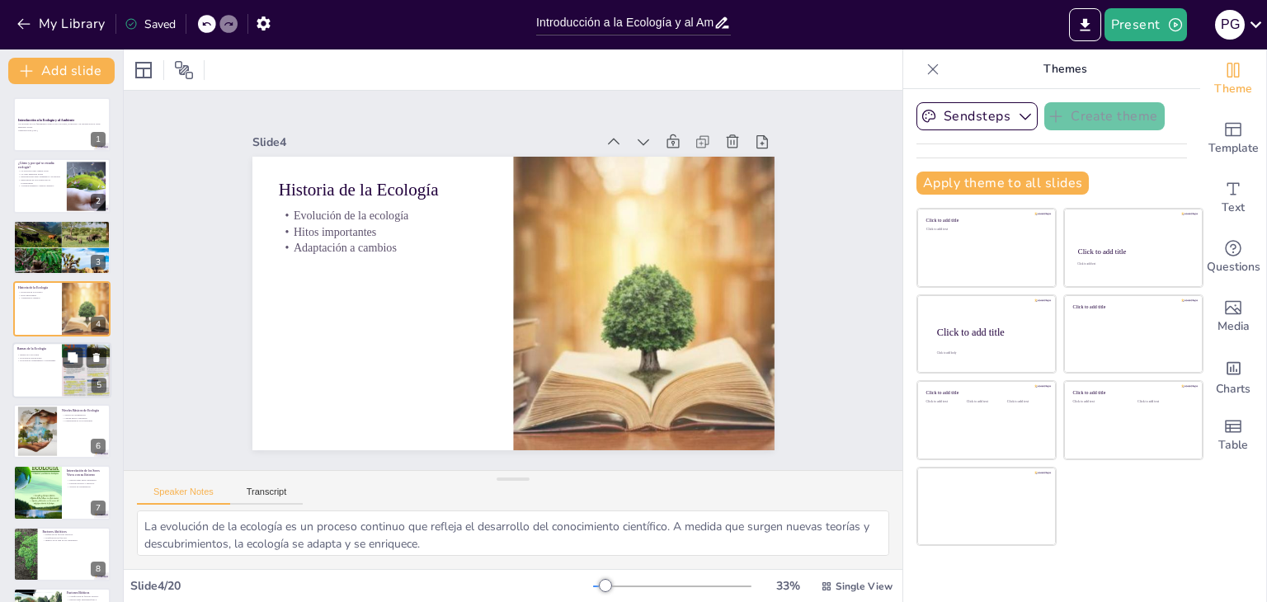
click at [52, 360] on p "Ecología de comunidades y ecosistemas" at bounding box center [37, 360] width 40 height 3
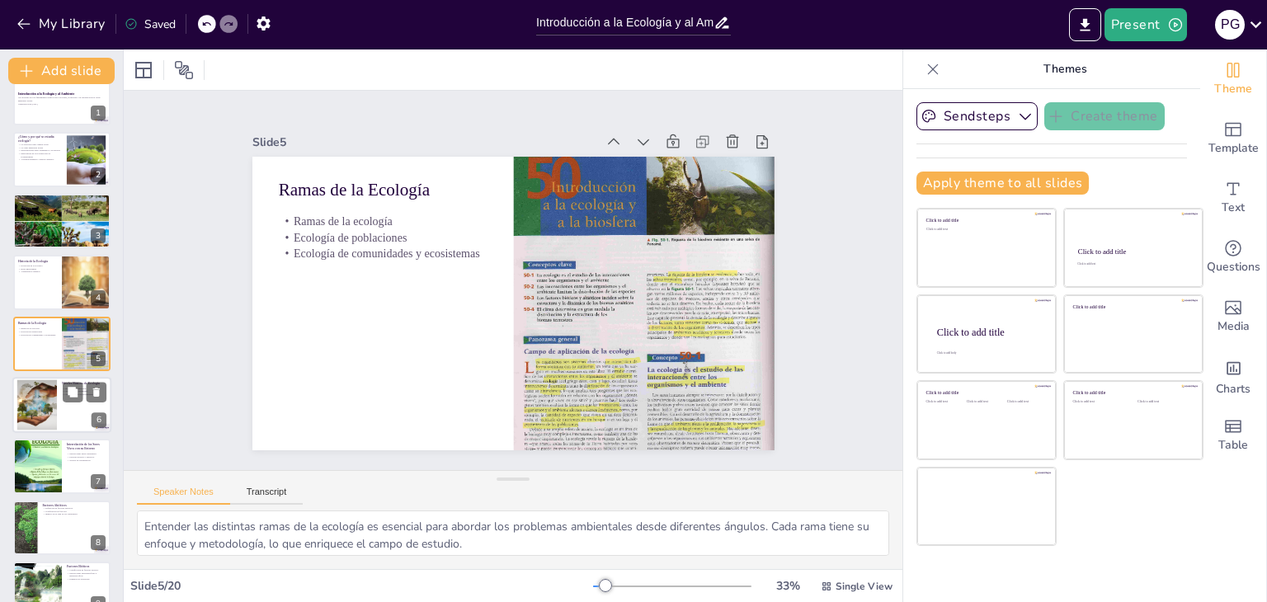
click at [49, 397] on div at bounding box center [36, 405] width 67 height 50
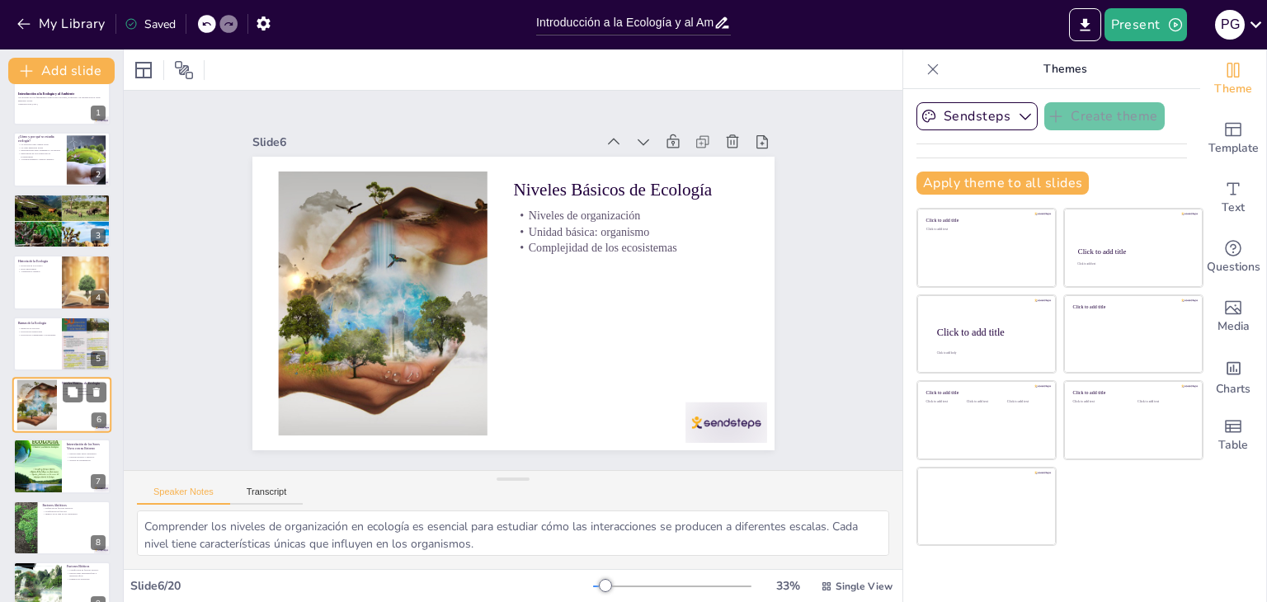
scroll to position [88, 0]
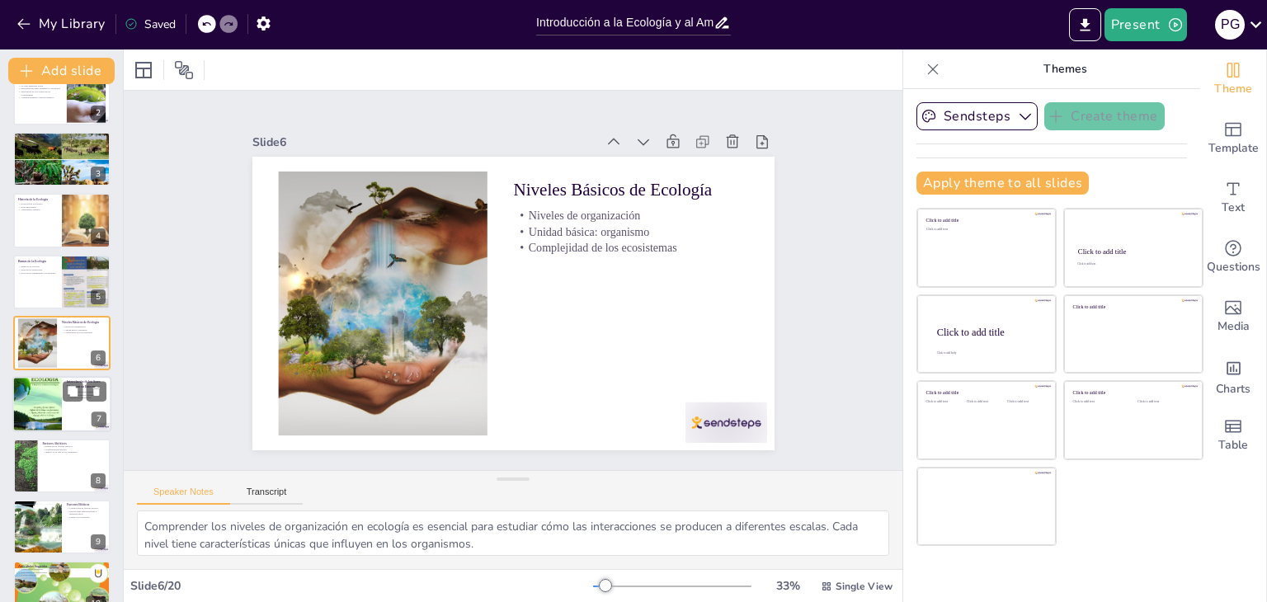
click at [43, 407] on div at bounding box center [36, 405] width 49 height 70
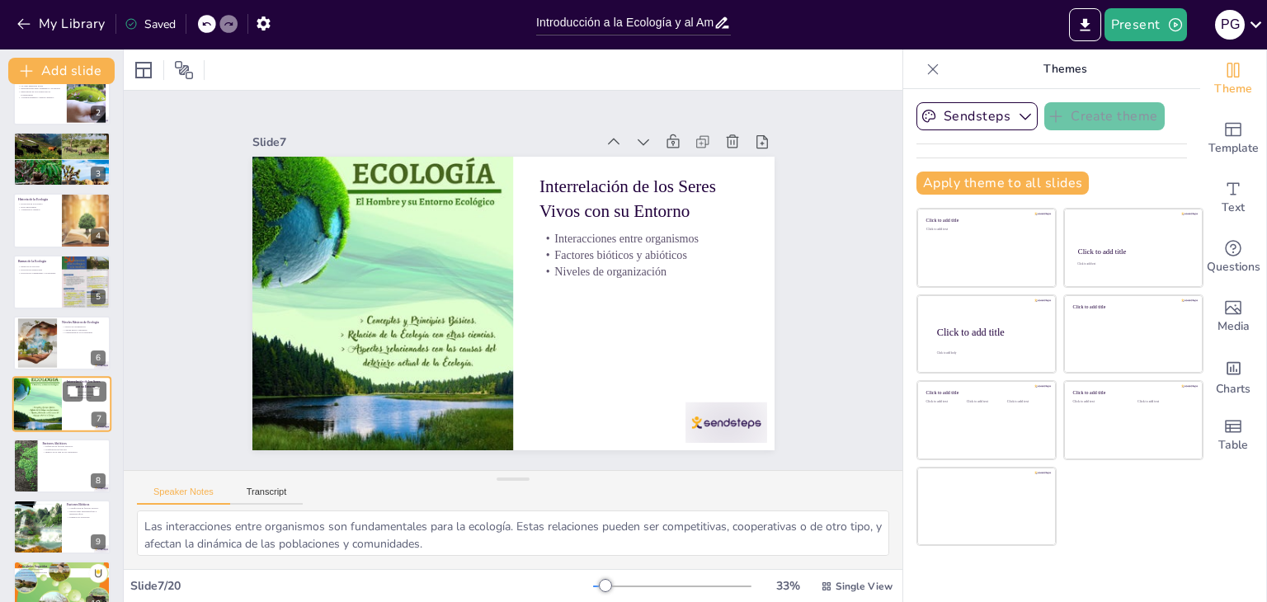
scroll to position [149, 0]
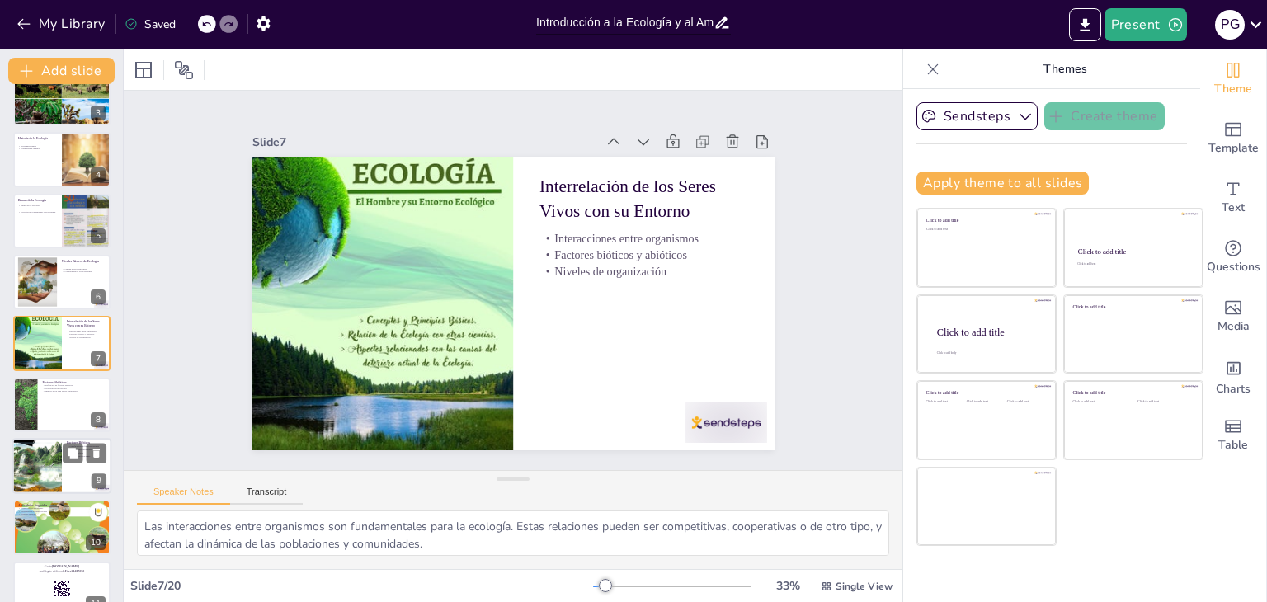
click at [42, 456] on div at bounding box center [37, 466] width 84 height 56
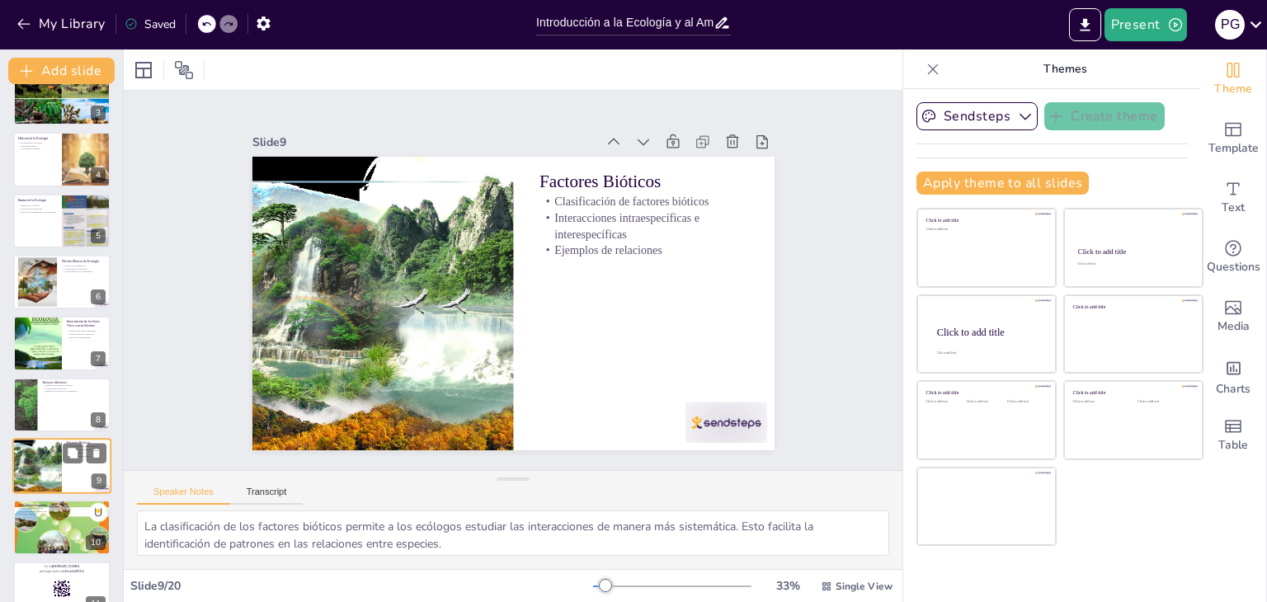
scroll to position [272, 0]
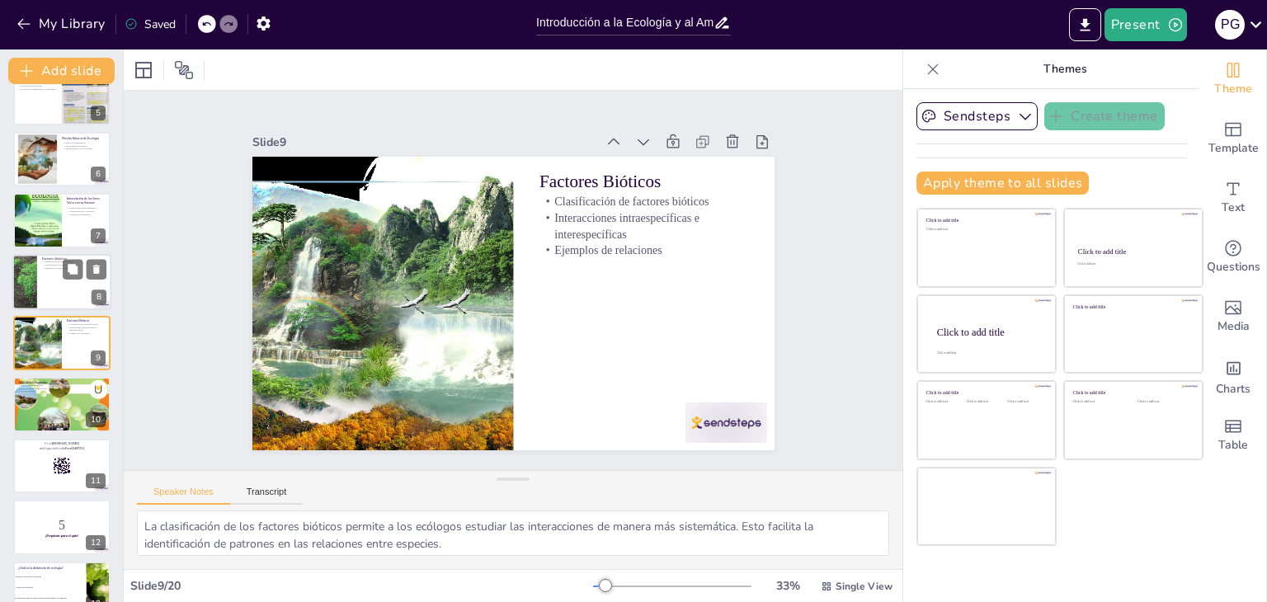
click at [56, 294] on div at bounding box center [61, 282] width 99 height 56
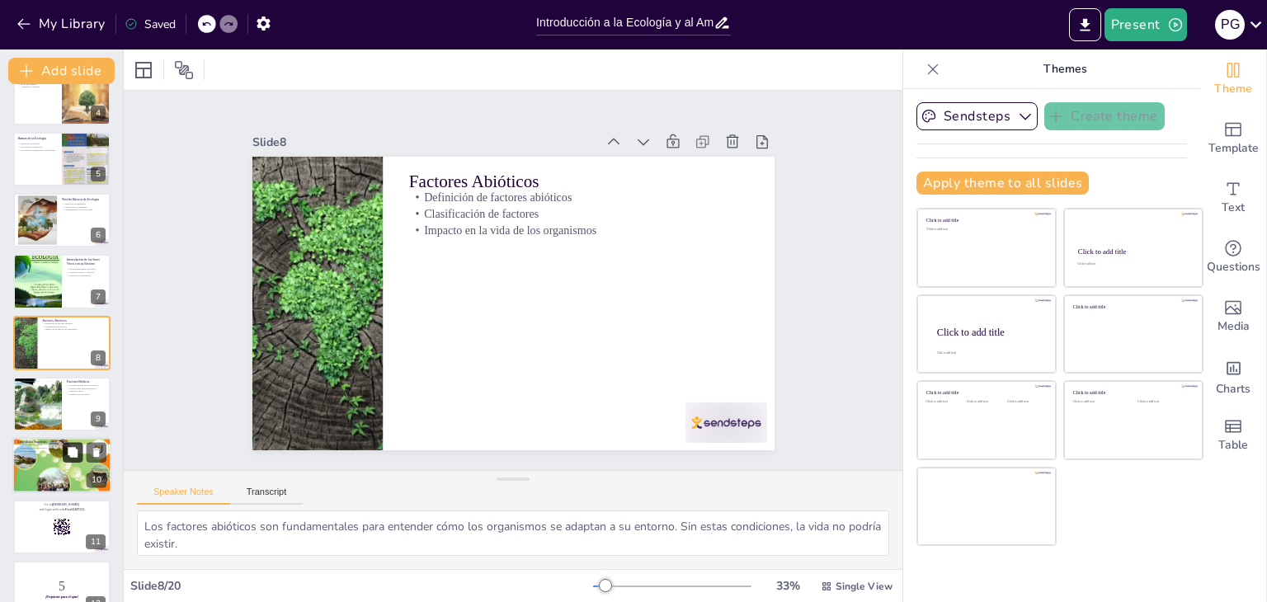
click at [63, 445] on button at bounding box center [73, 453] width 20 height 20
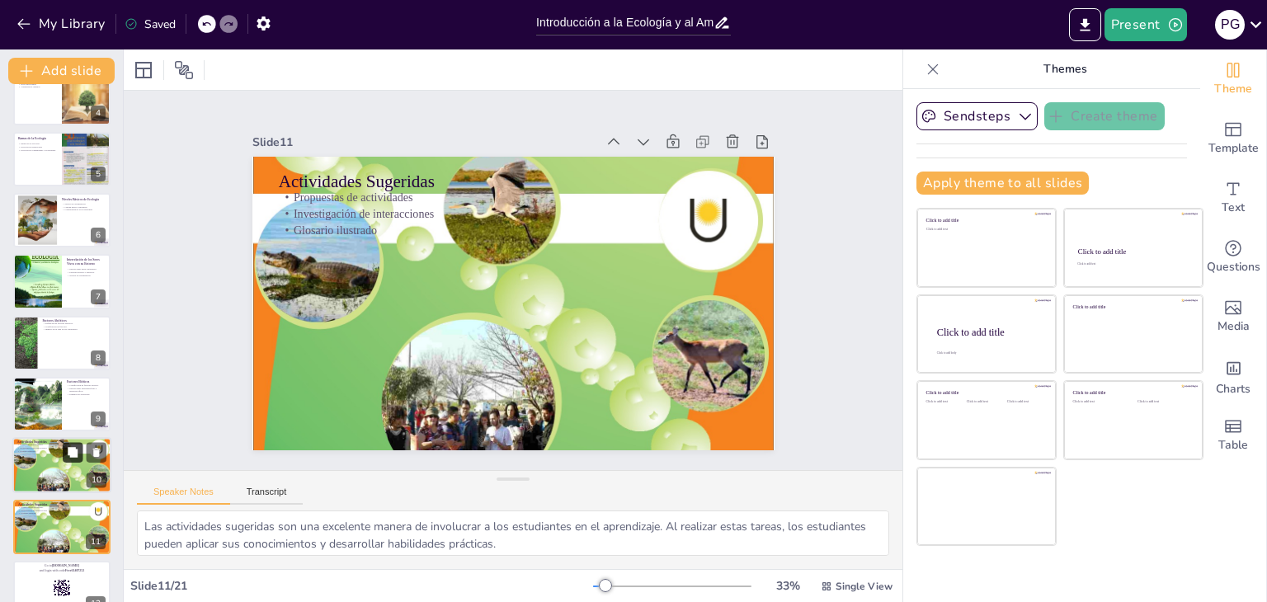
scroll to position [395, 0]
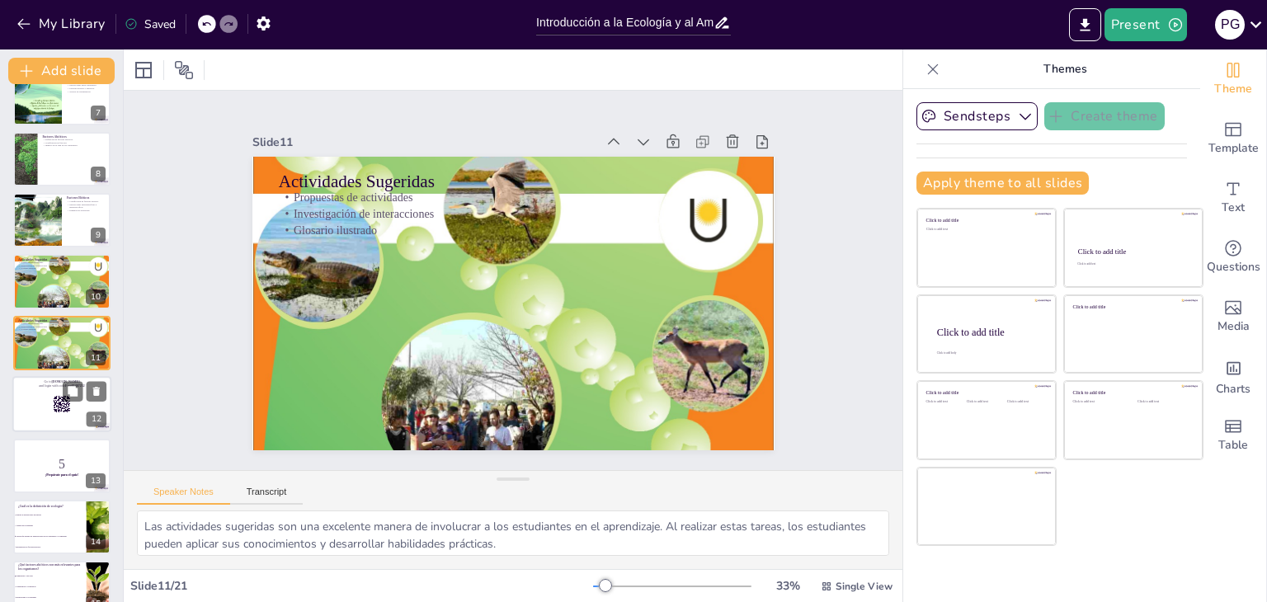
click at [44, 403] on div at bounding box center [61, 404] width 99 height 56
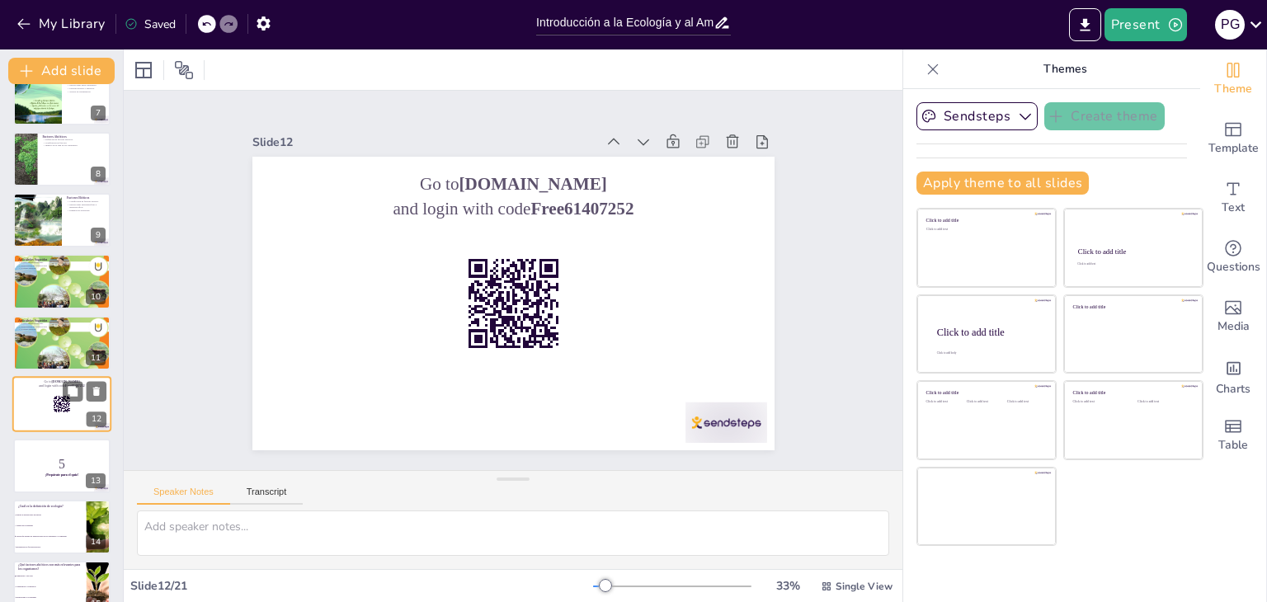
scroll to position [456, 0]
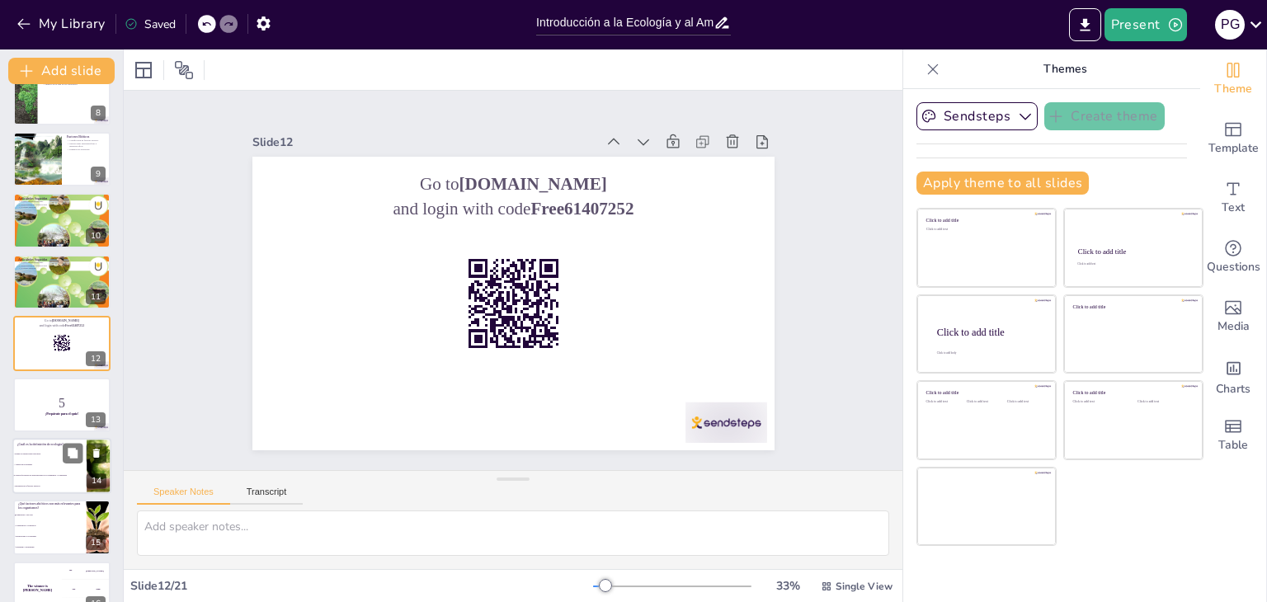
click at [41, 468] on li "Análisis de ecosistemas" at bounding box center [49, 464] width 74 height 11
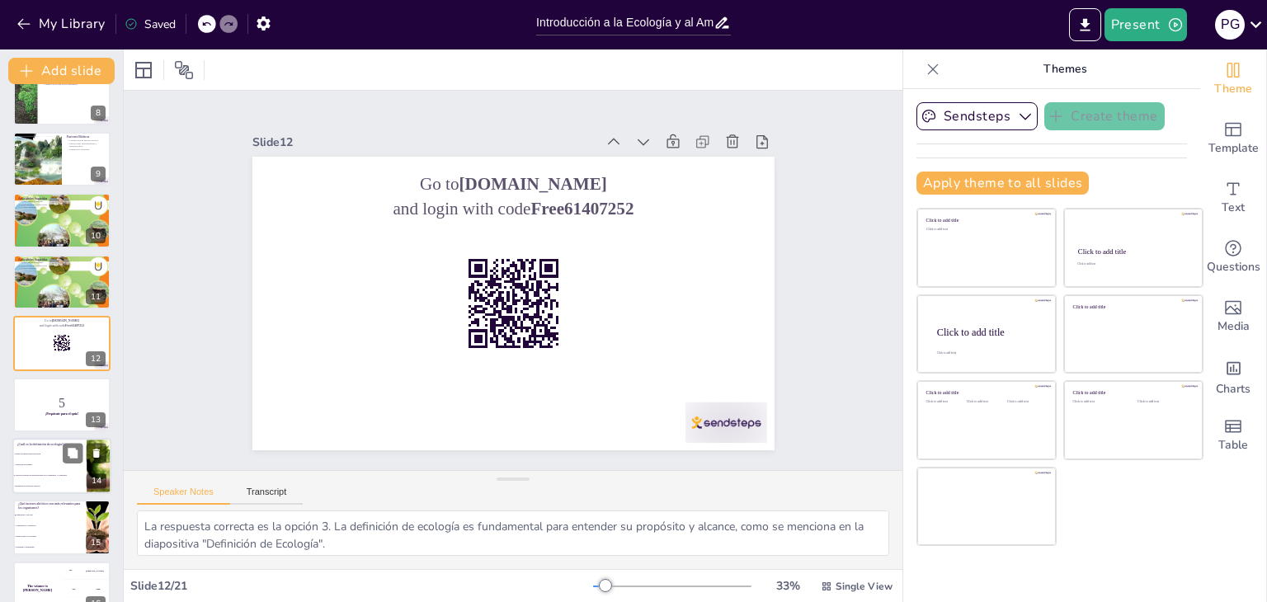
scroll to position [579, 0]
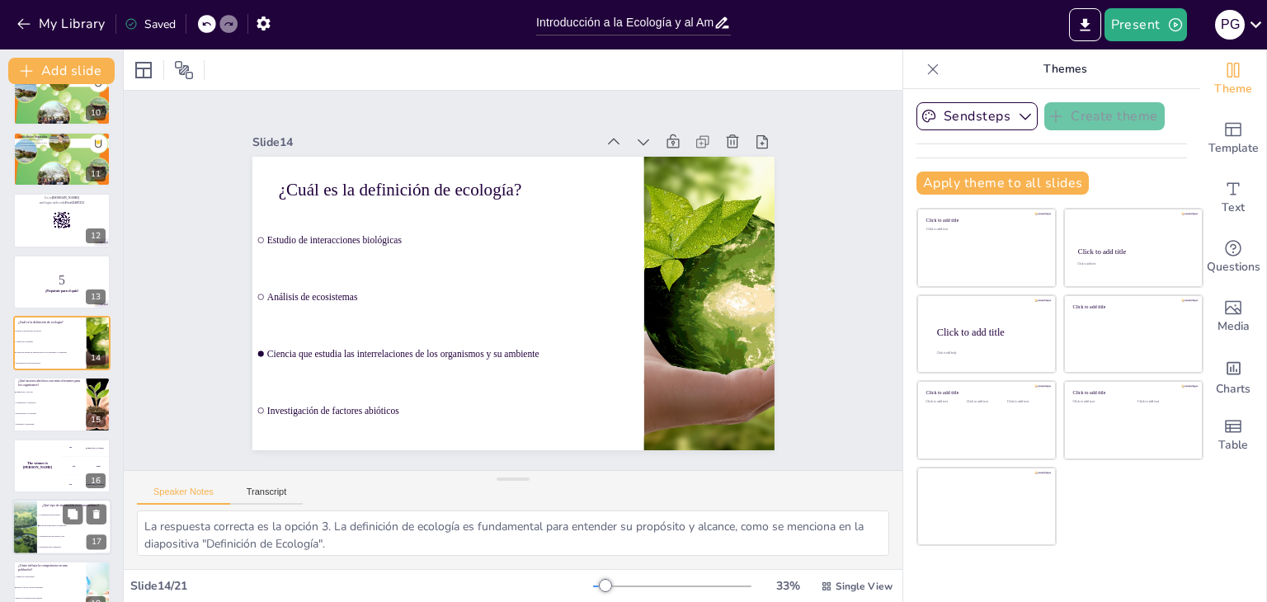
click at [40, 525] on span "Relación donde ambos se benefician" at bounding box center [75, 526] width 71 height 2
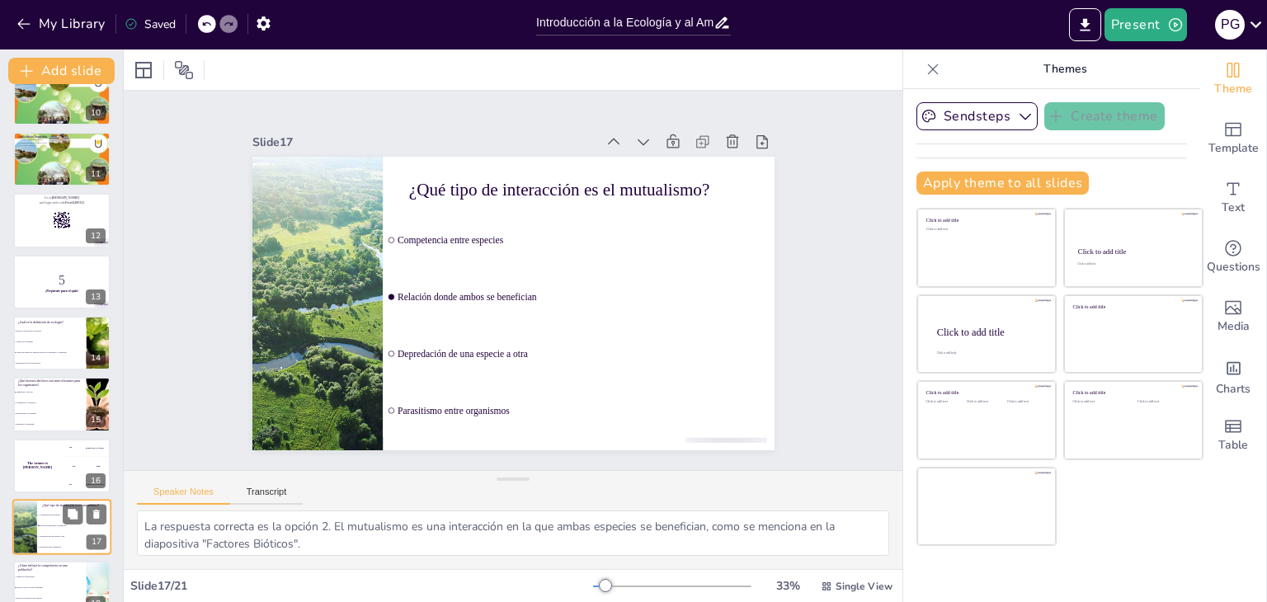
scroll to position [763, 0]
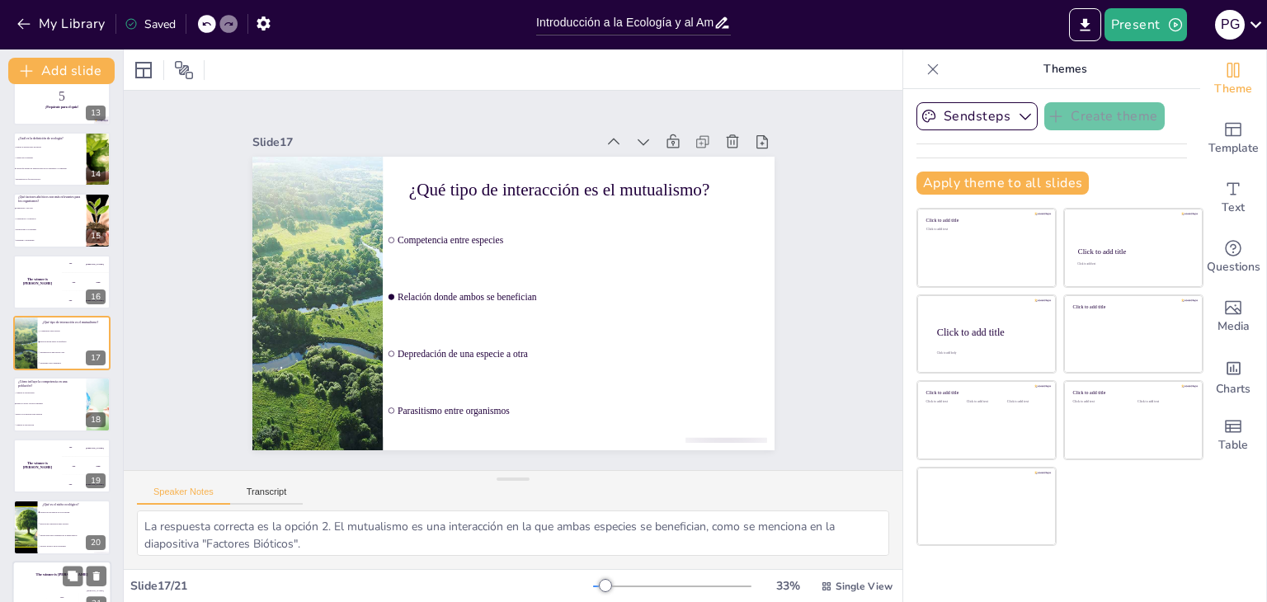
click at [43, 577] on div "The winner is [PERSON_NAME]" at bounding box center [61, 575] width 99 height 28
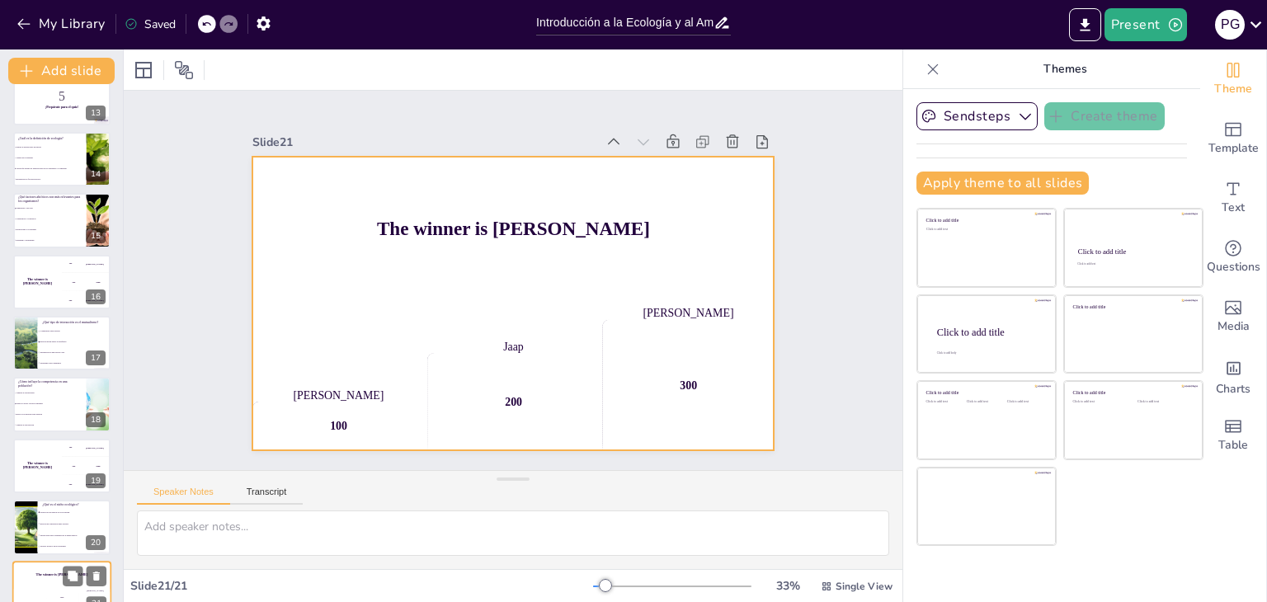
scroll to position [789, 0]
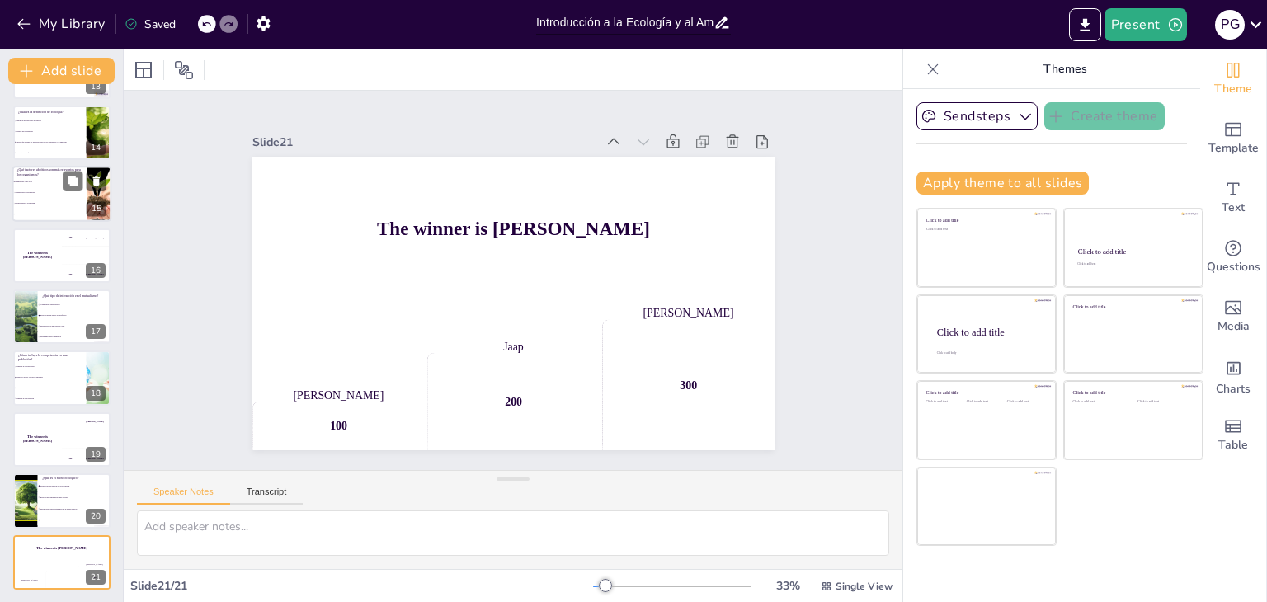
click at [52, 203] on span "Biodiversidad y ecosistemas" at bounding box center [50, 204] width 71 height 2
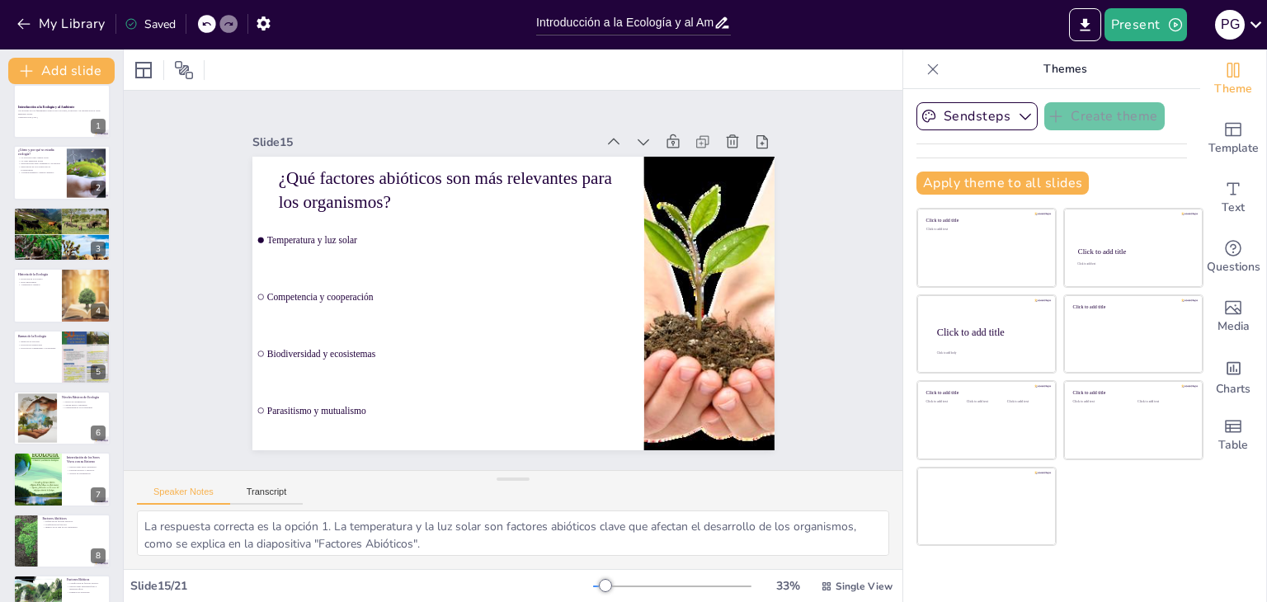
scroll to position [0, 0]
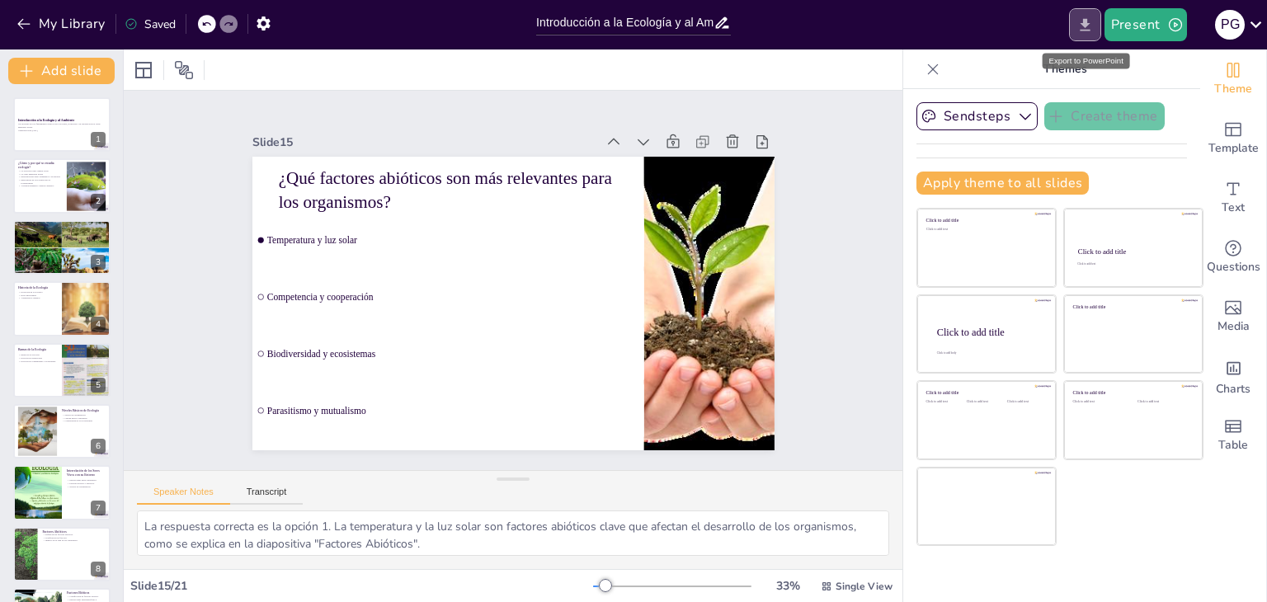
click at [1081, 37] on button "Export to PowerPoint" at bounding box center [1085, 24] width 32 height 33
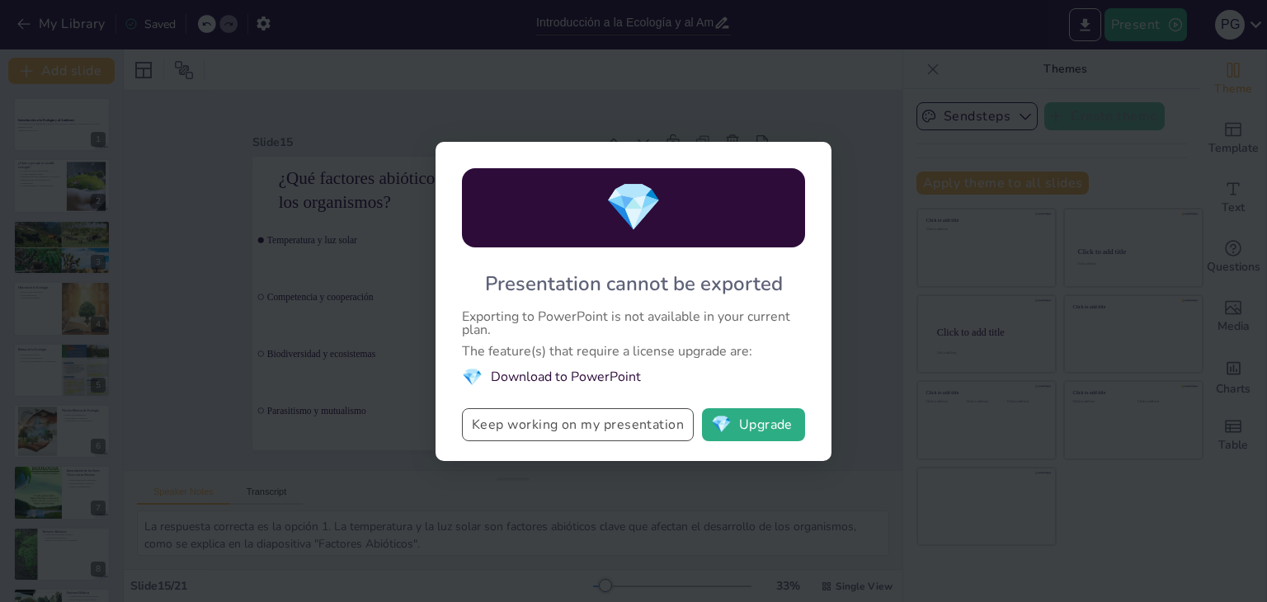
click at [594, 426] on button "Keep working on my presentation" at bounding box center [578, 424] width 232 height 33
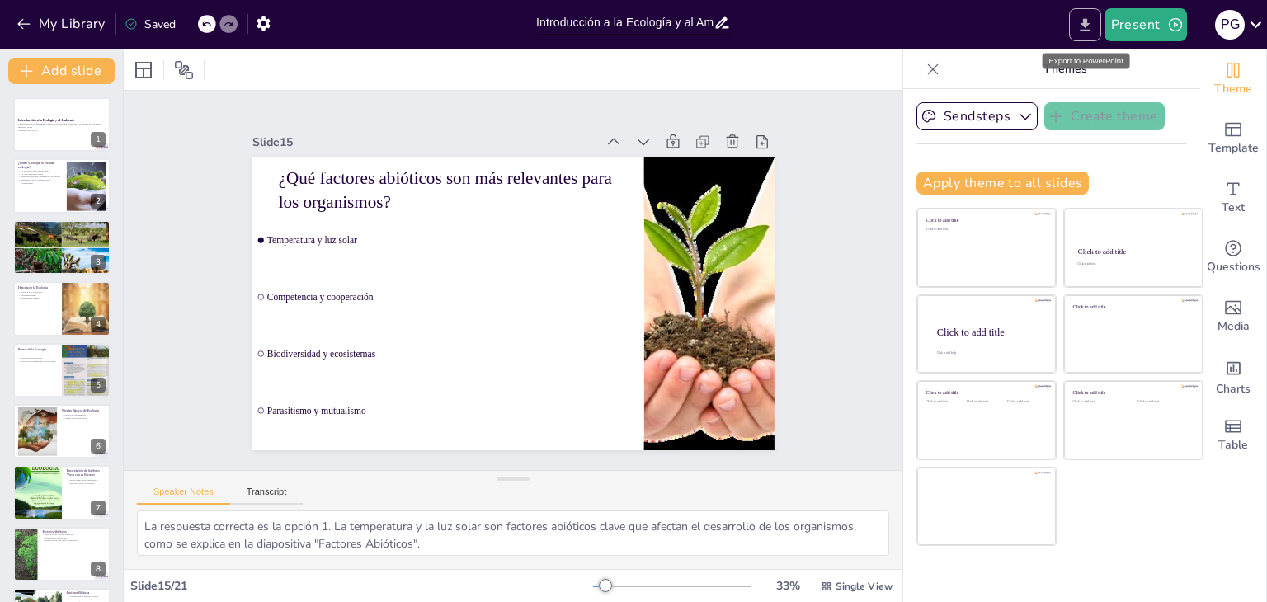
click at [1090, 32] on icon "Export to PowerPoint" at bounding box center [1084, 24] width 17 height 17
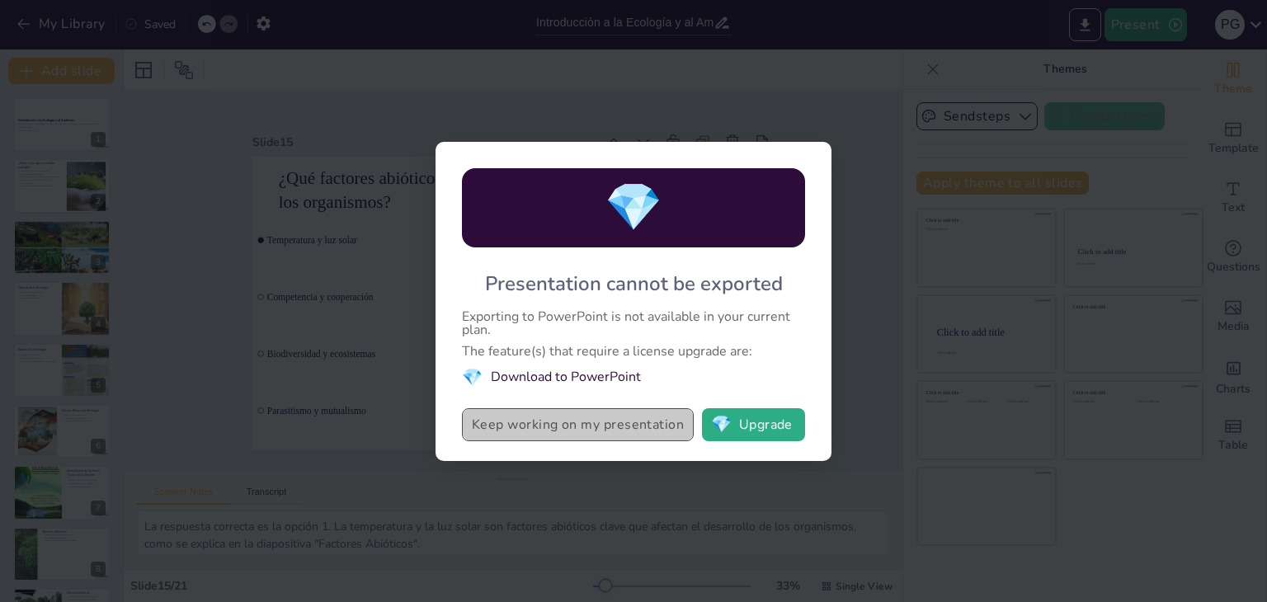
click at [571, 425] on button "Keep working on my presentation" at bounding box center [578, 424] width 232 height 33
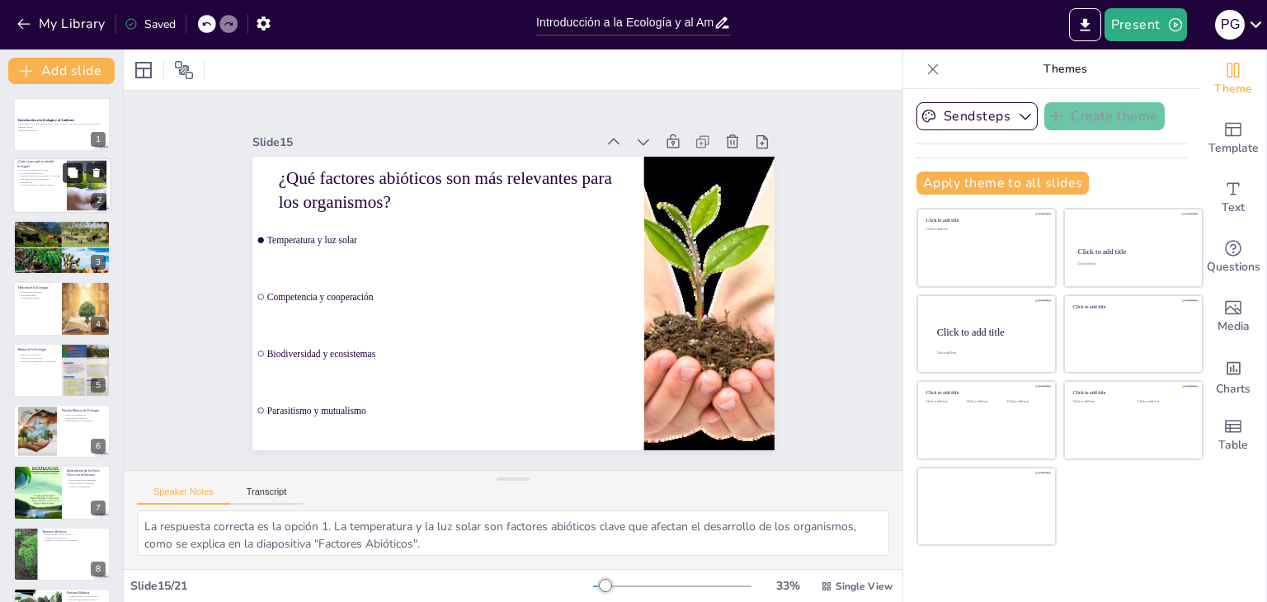
click at [79, 179] on button at bounding box center [73, 173] width 20 height 20
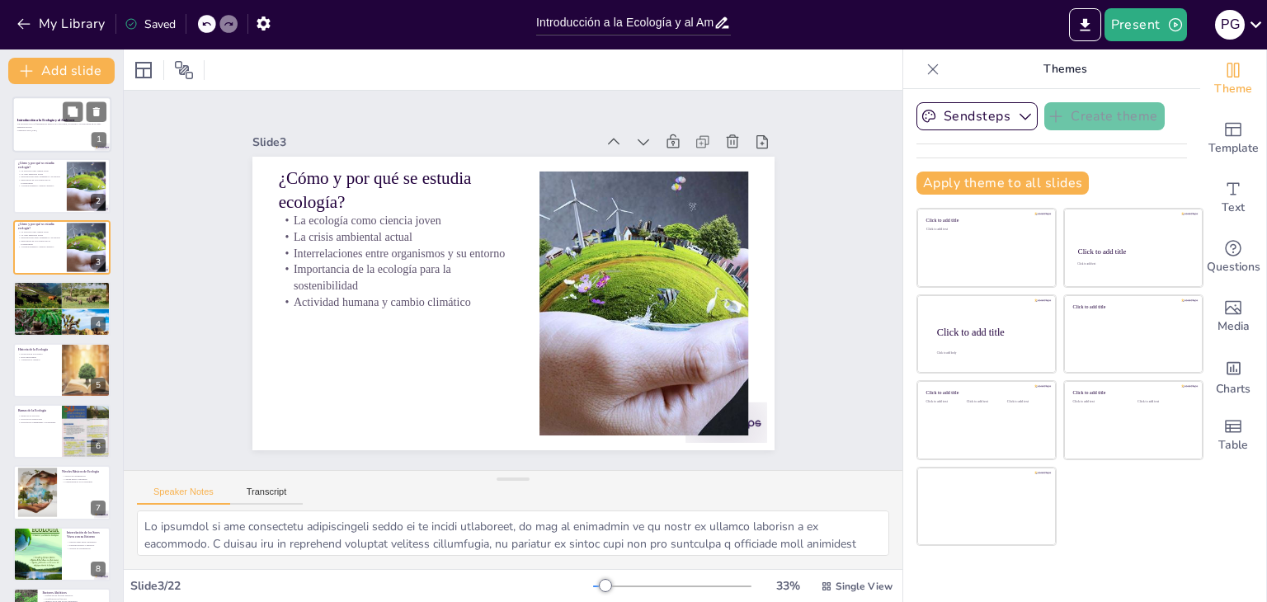
click at [70, 133] on div at bounding box center [61, 125] width 99 height 56
